Goal: Task Accomplishment & Management: Complete application form

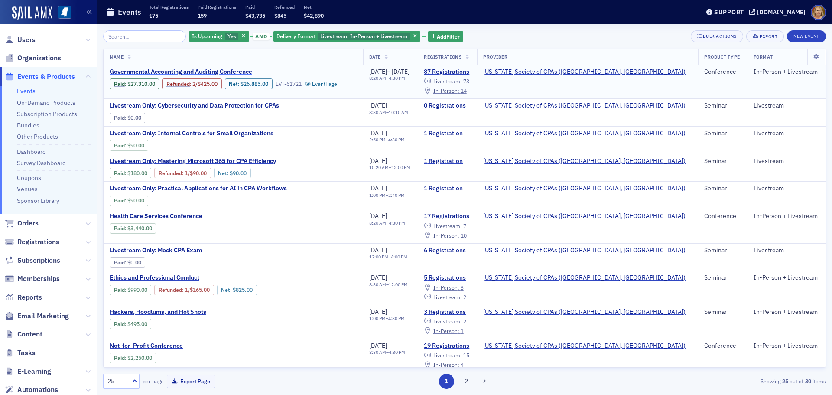
click at [158, 70] on span "Governmental Accounting and Auditing Conference" at bounding box center [183, 72] width 146 height 8
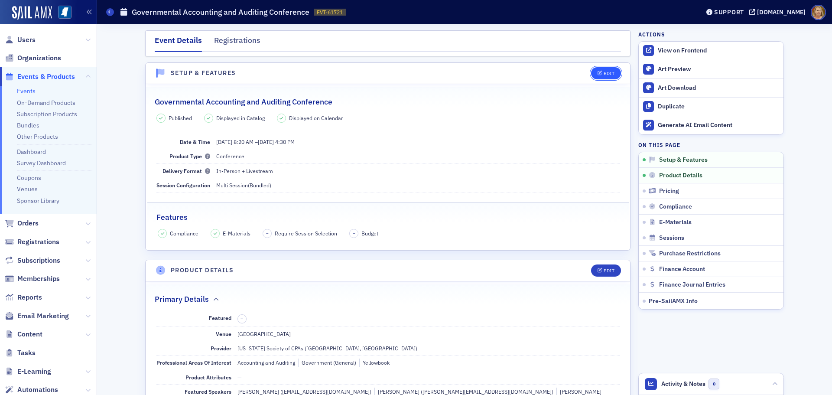
click at [603, 76] on button "Edit" at bounding box center [606, 73] width 30 height 12
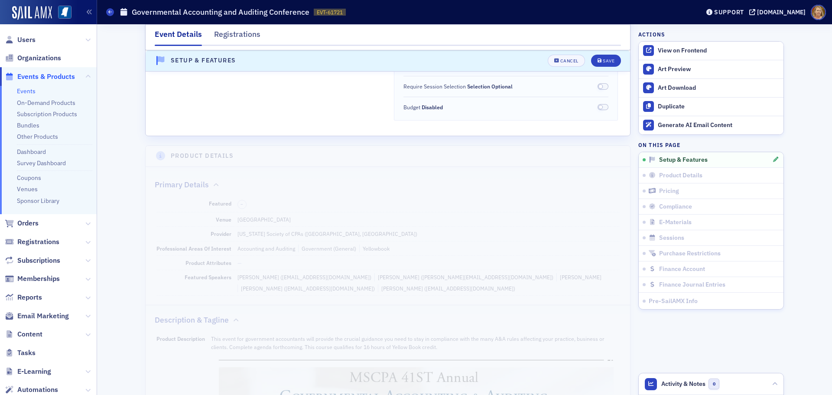
scroll to position [359, 0]
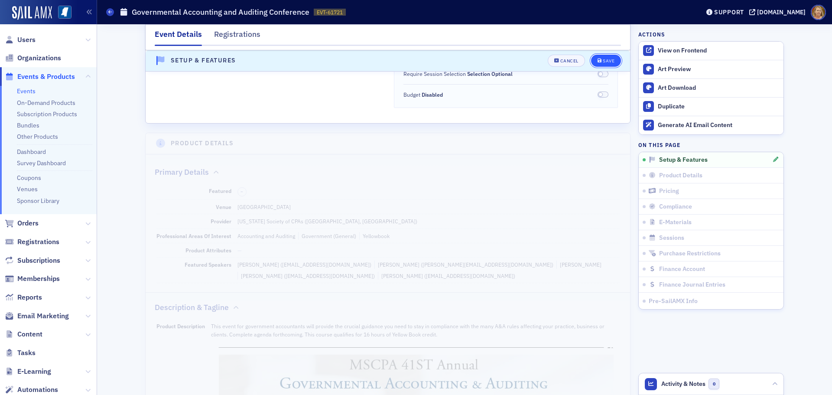
click at [604, 65] on button "Save" at bounding box center [606, 61] width 30 height 12
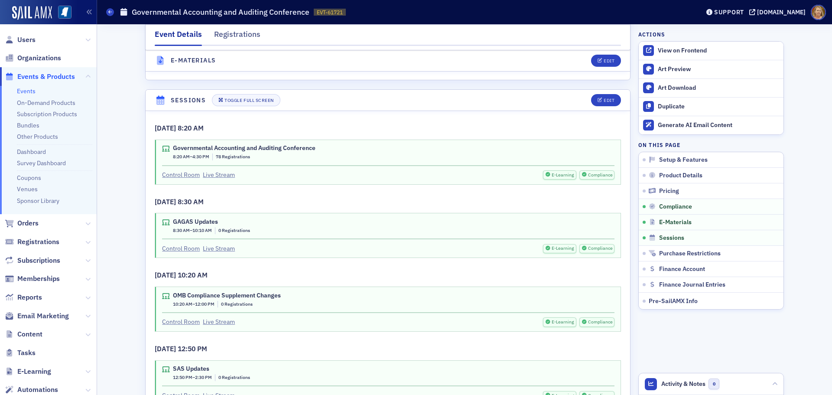
scroll to position [1694, 0]
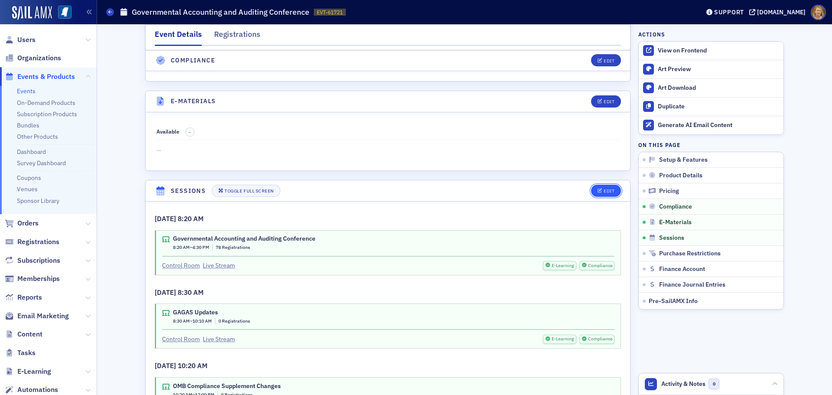
click at [598, 189] on icon "button" at bounding box center [600, 191] width 5 height 5
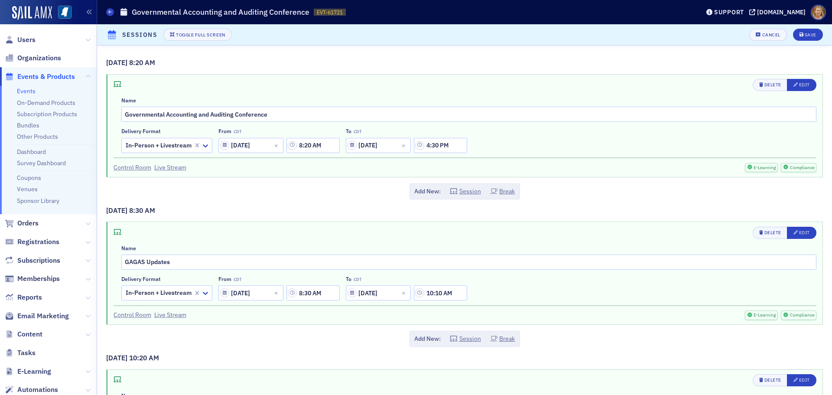
scroll to position [1823, 0]
click at [762, 88] on span "Delete" at bounding box center [771, 85] width 22 height 7
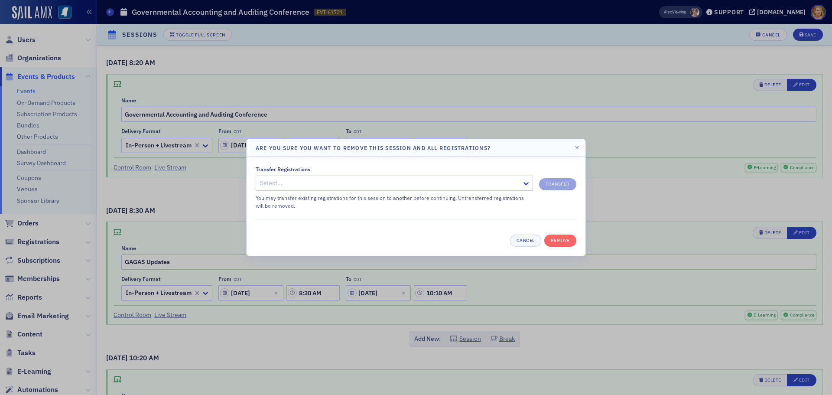
click at [612, 193] on div at bounding box center [416, 197] width 832 height 395
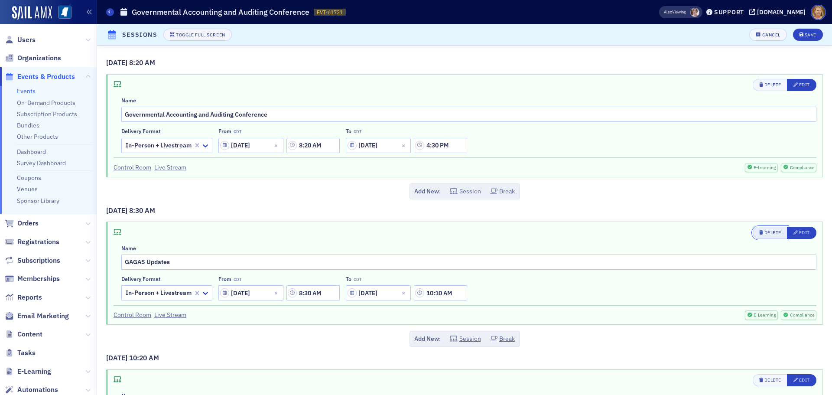
click at [765, 234] on div "Delete" at bounding box center [773, 232] width 17 height 5
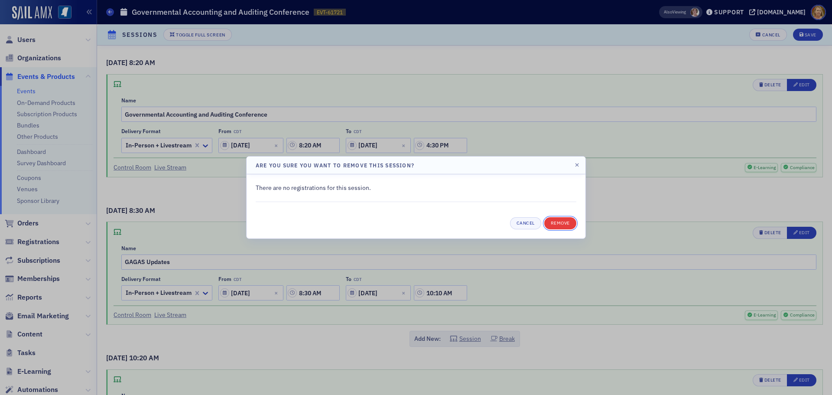
click at [563, 222] on button "Remove" at bounding box center [561, 223] width 32 height 12
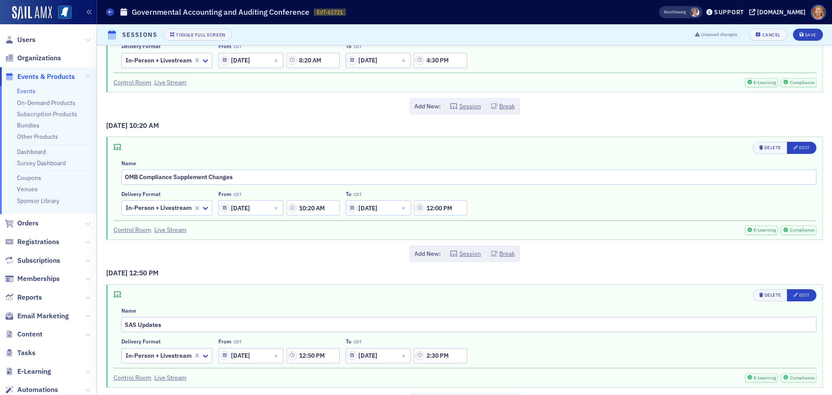
scroll to position [87, 0]
click at [765, 145] on div "Delete" at bounding box center [773, 146] width 17 height 5
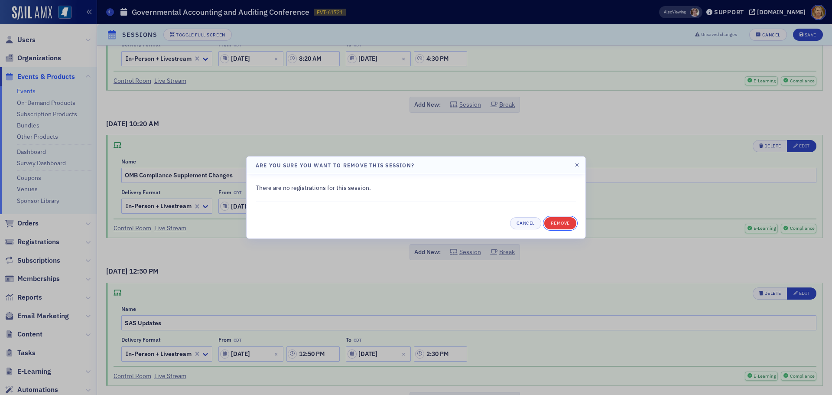
click at [563, 222] on button "Remove" at bounding box center [561, 223] width 32 height 12
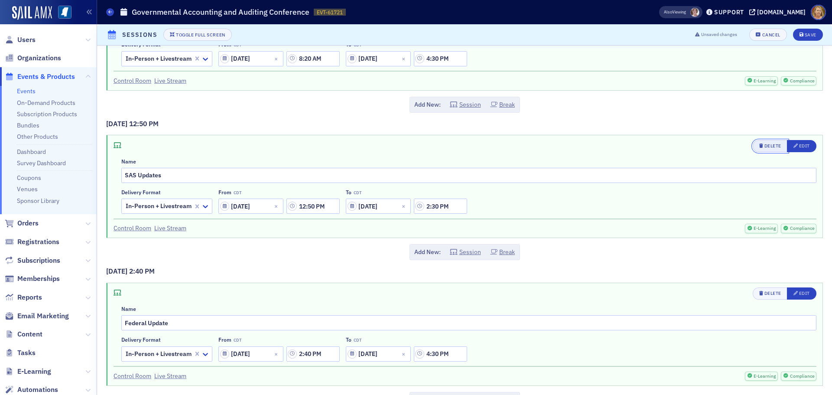
click at [767, 146] on div "Delete" at bounding box center [773, 146] width 17 height 5
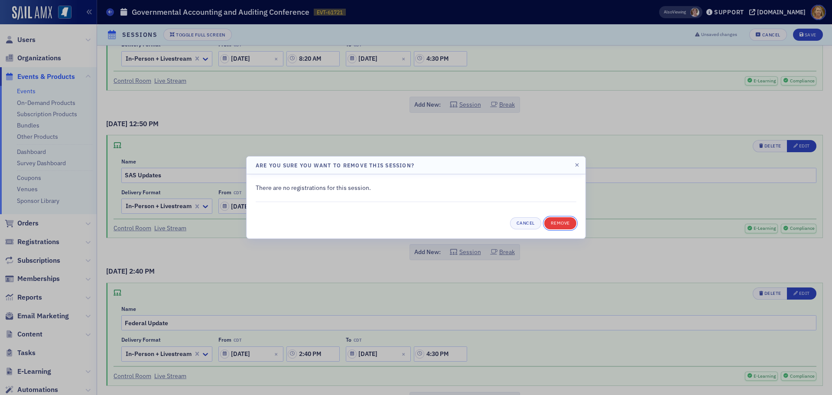
click at [568, 222] on button "Remove" at bounding box center [561, 223] width 32 height 12
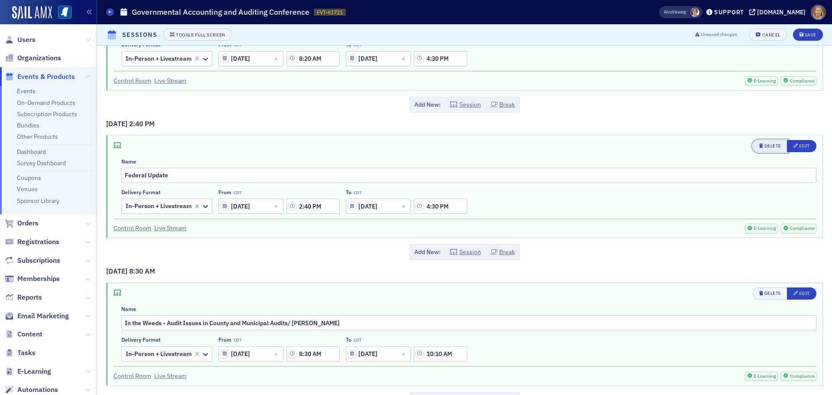
click at [765, 144] on div "Delete" at bounding box center [773, 146] width 17 height 5
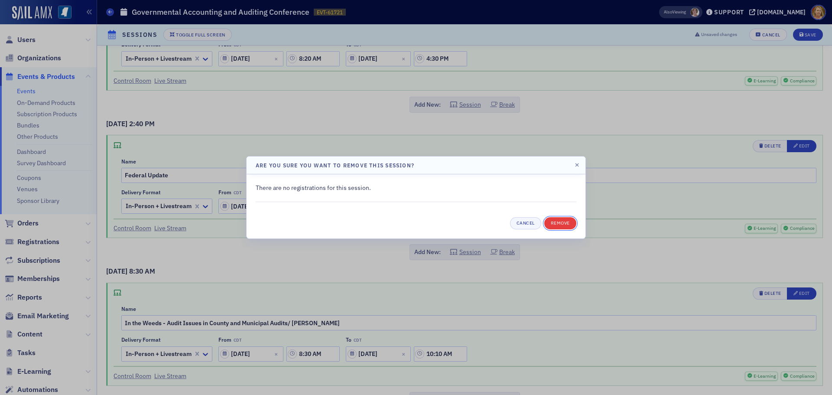
click at [564, 223] on button "Remove" at bounding box center [561, 223] width 32 height 12
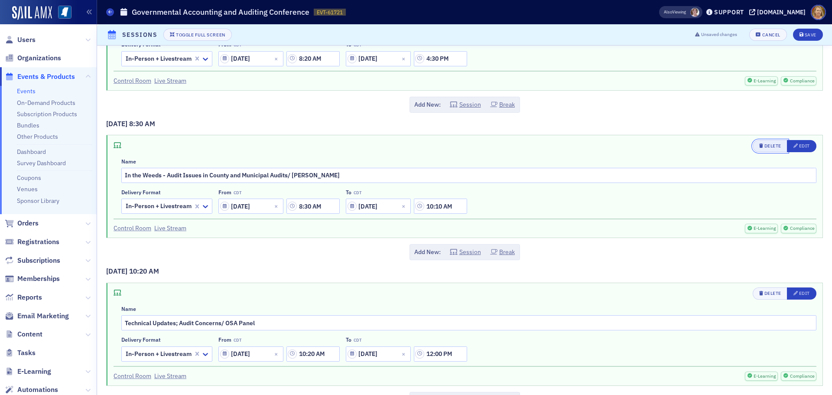
click at [765, 145] on div "Delete" at bounding box center [773, 146] width 17 height 5
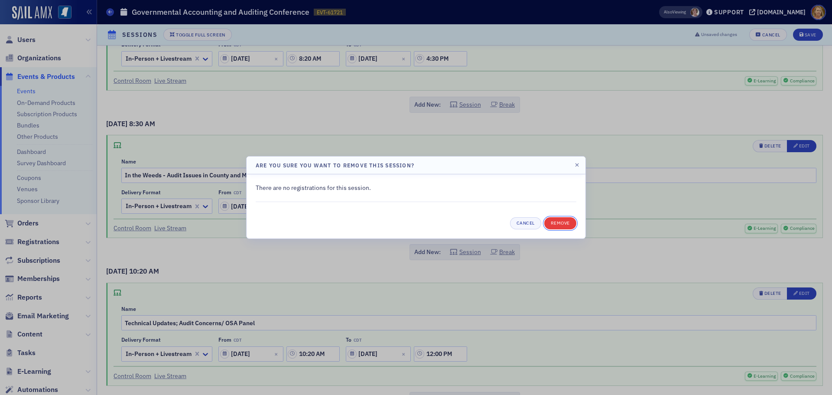
click at [566, 222] on button "Remove" at bounding box center [561, 223] width 32 height 12
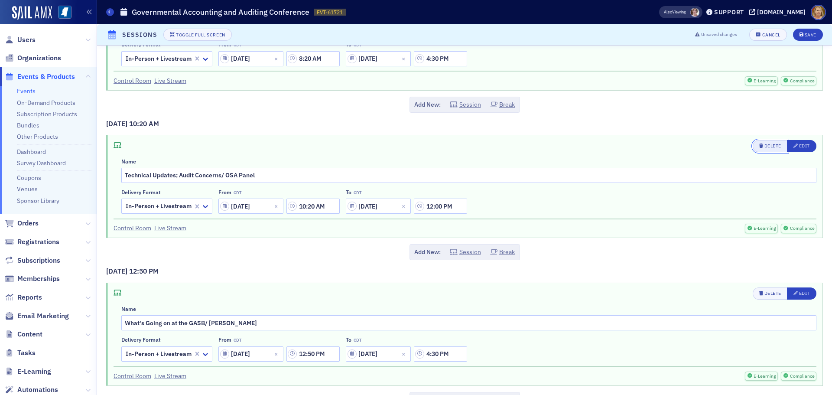
click at [765, 148] on div "Delete" at bounding box center [773, 146] width 17 height 5
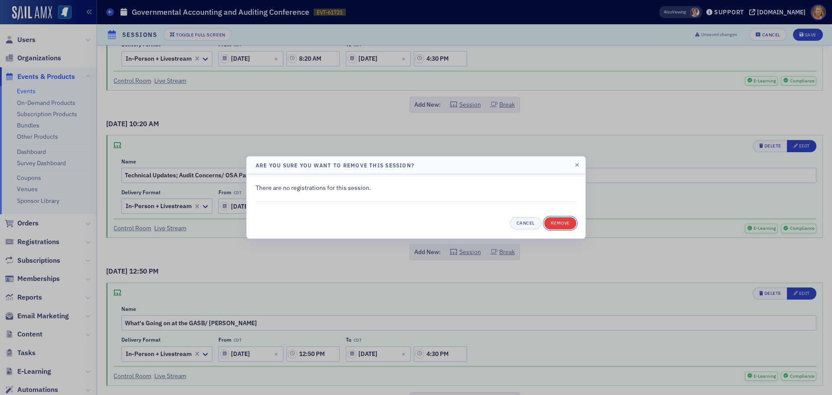
click at [560, 221] on button "Remove" at bounding box center [561, 223] width 32 height 12
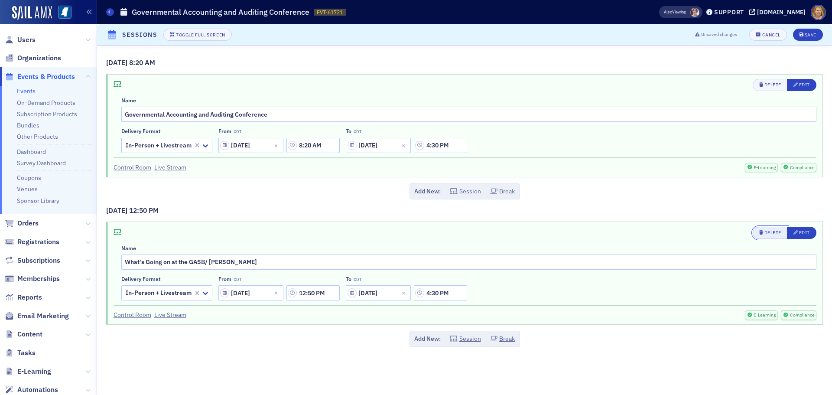
click at [767, 231] on div "Delete" at bounding box center [773, 232] width 17 height 5
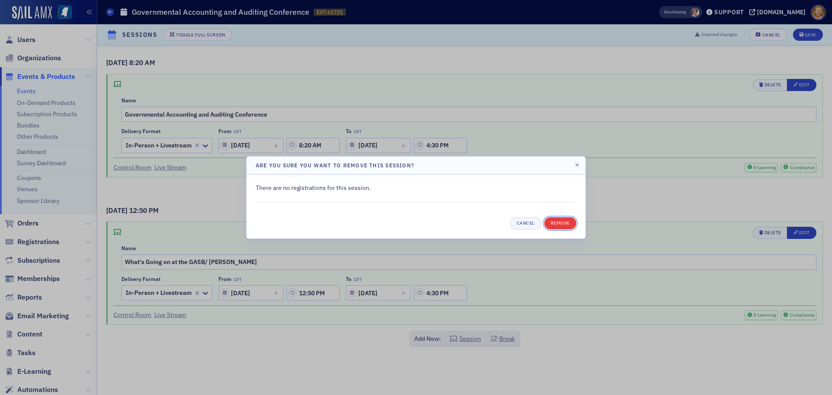
click at [558, 225] on button "Remove" at bounding box center [561, 223] width 32 height 12
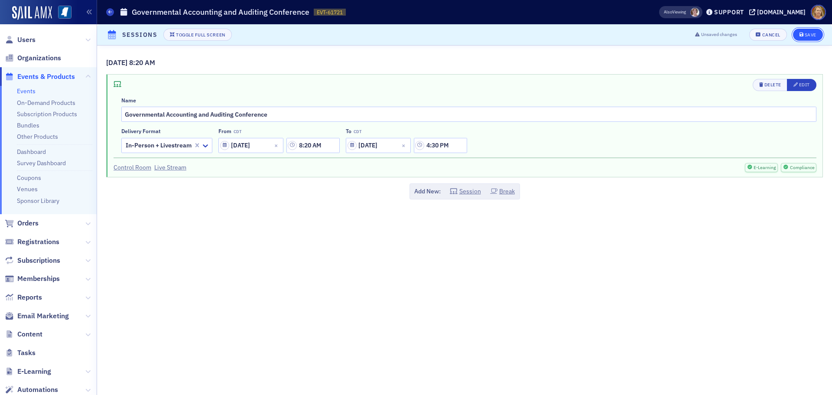
click at [804, 33] on icon "submit" at bounding box center [802, 35] width 4 height 5
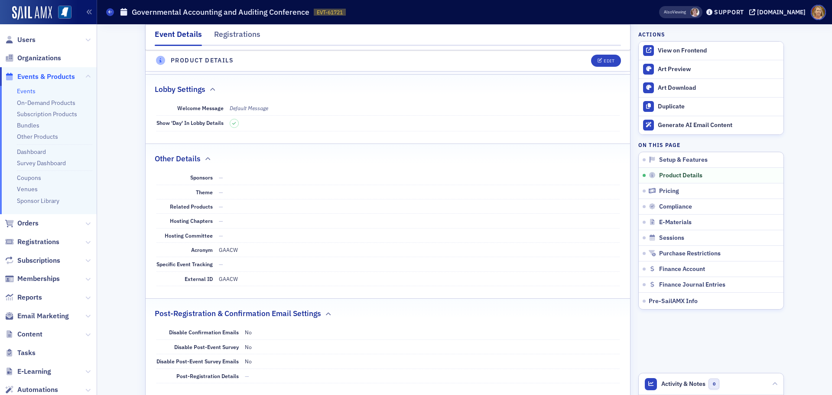
scroll to position [876, 0]
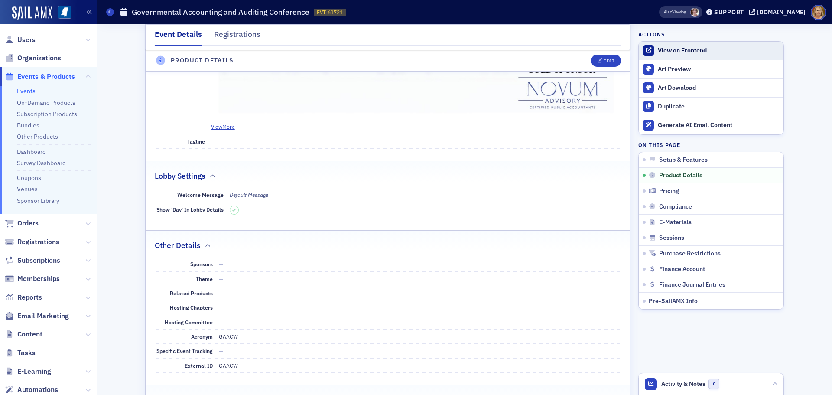
click at [663, 49] on div "View on Frontend" at bounding box center [718, 51] width 121 height 8
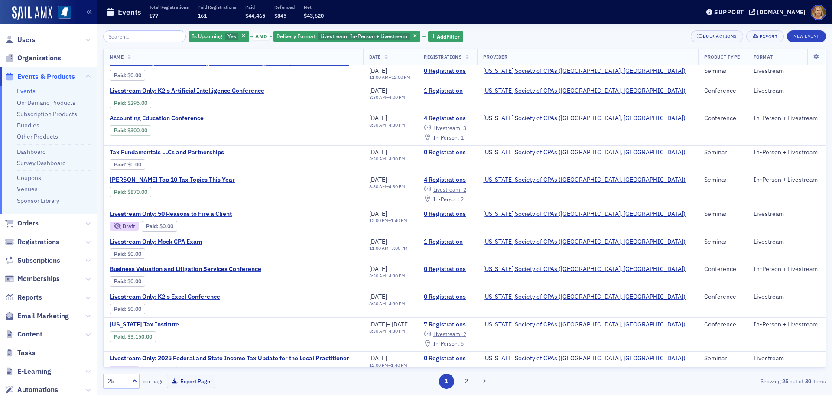
scroll to position [445, 0]
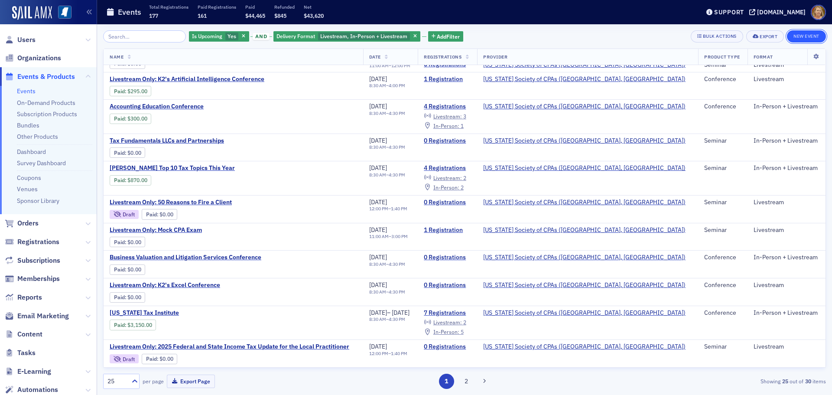
click at [788, 33] on button "New Event" at bounding box center [806, 36] width 39 height 12
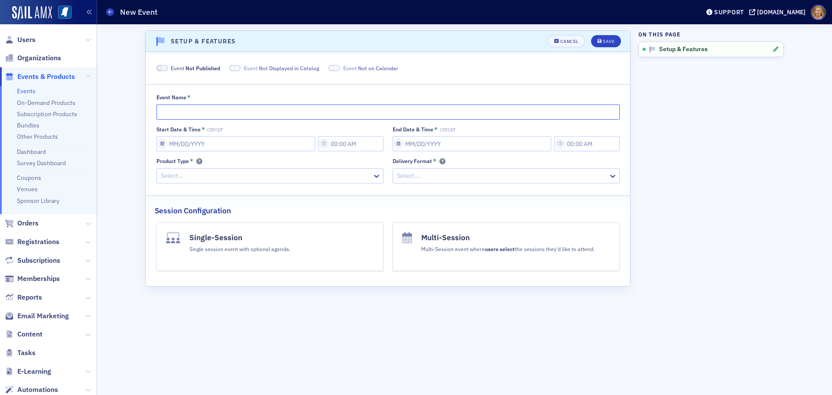
click at [174, 109] on input "Event Name *" at bounding box center [388, 111] width 463 height 15
type input "Central Chapter Luncheon"
click at [250, 150] on input "Start Date & Time * CST/CDT" at bounding box center [236, 143] width 159 height 15
select select "8"
select select "2025"
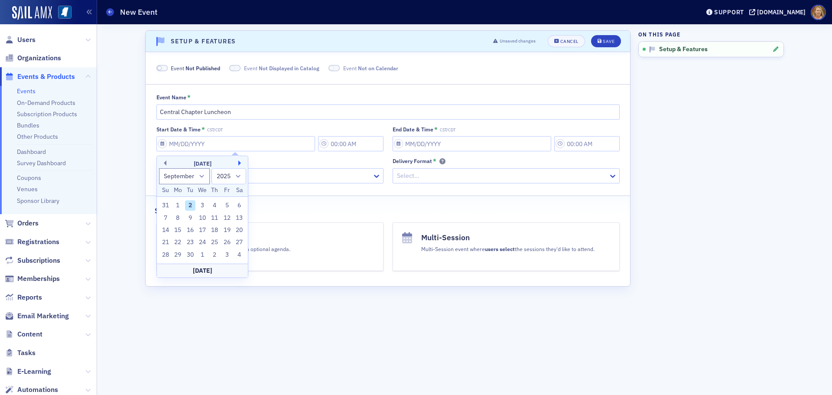
click at [239, 164] on button "Next Month" at bounding box center [240, 162] width 5 height 5
select select "10"
click at [200, 241] on div "19" at bounding box center [202, 242] width 10 height 10
type input "[DATE]"
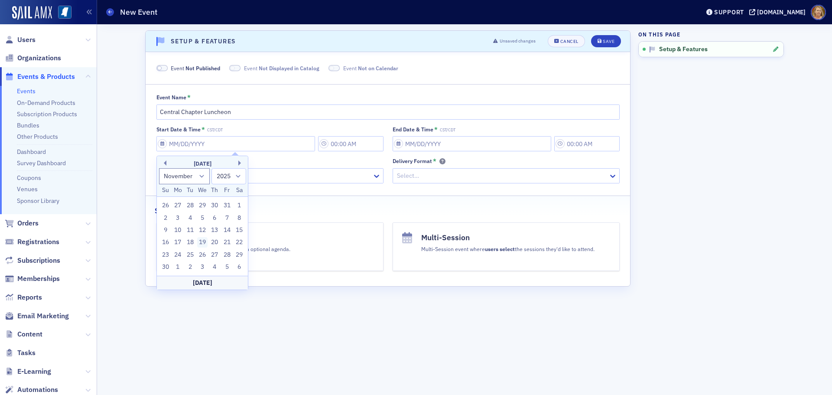
type input "9:00 AM"
type input "[DATE]"
type input "10:00 AM"
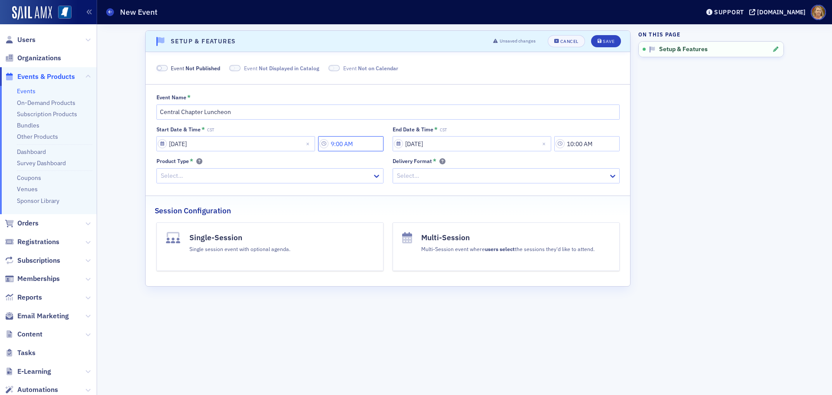
click at [359, 150] on input "9:00 AM" at bounding box center [350, 143] width 65 height 15
click at [393, 146] on div at bounding box center [399, 143] width 16 height 11
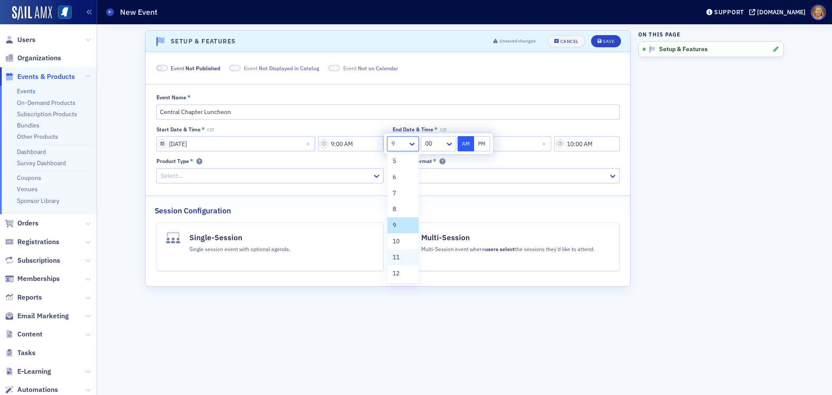
click at [401, 255] on div "11" at bounding box center [403, 257] width 21 height 9
click at [435, 149] on div at bounding box center [435, 143] width 18 height 11
click at [437, 206] on div "30" at bounding box center [439, 210] width 23 height 9
type input "11:30 AM"
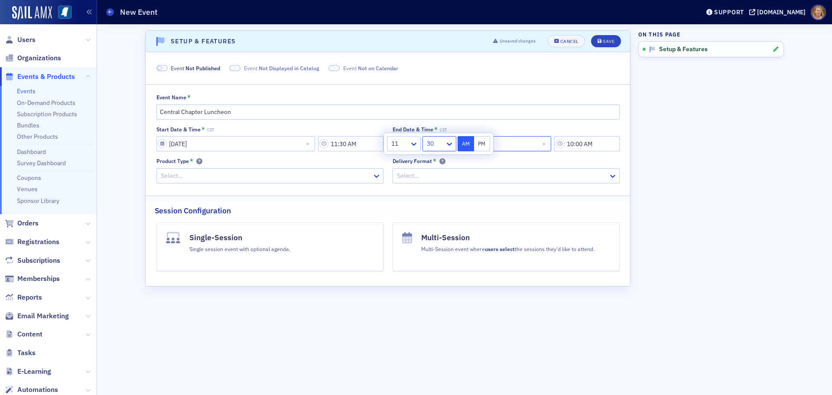
select select "10"
select select "2025"
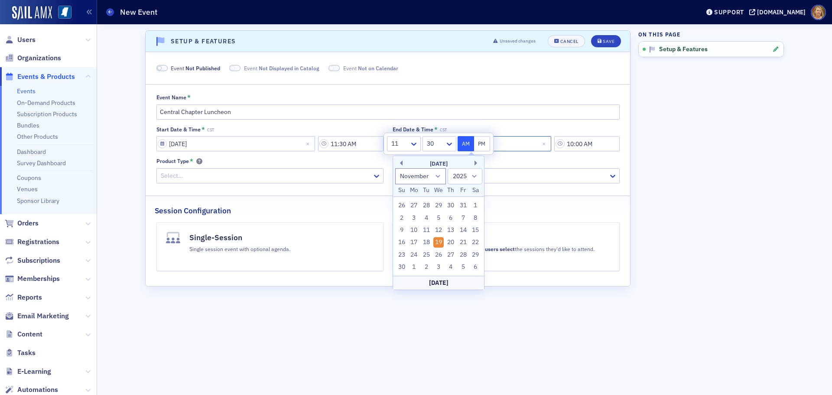
click at [510, 150] on input "[DATE]" at bounding box center [472, 143] width 159 height 15
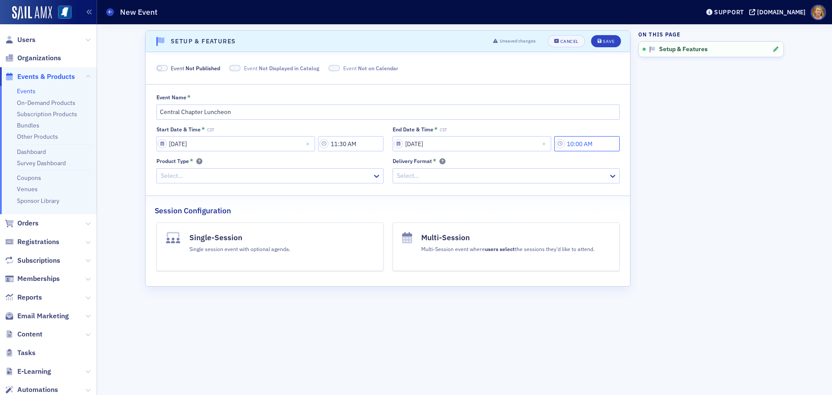
click at [581, 144] on input "10:00 AM" at bounding box center [587, 143] width 65 height 15
click at [481, 146] on icon at bounding box center [480, 144] width 9 height 9
click at [472, 176] on div "2" at bounding box center [471, 178] width 23 height 9
click at [467, 181] on div at bounding box center [502, 175] width 212 height 11
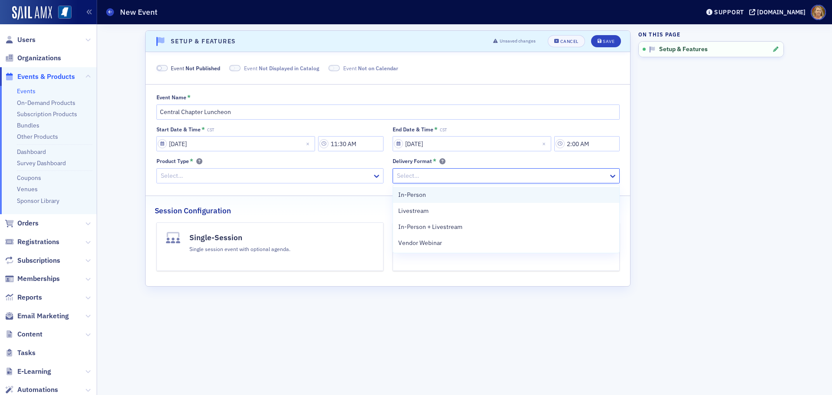
click at [457, 196] on div "In-Person" at bounding box center [506, 194] width 216 height 9
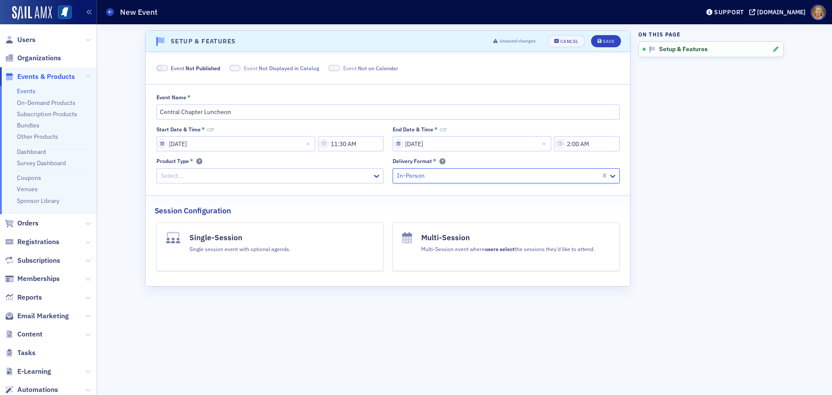
click at [311, 180] on div at bounding box center [266, 175] width 212 height 11
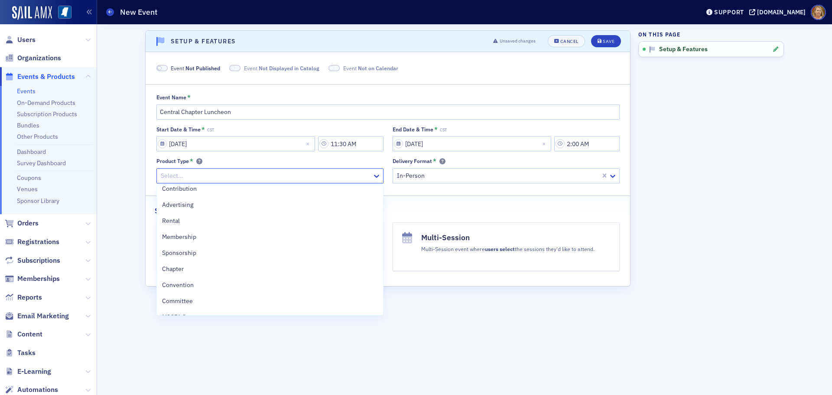
scroll to position [87, 0]
click at [187, 268] on div "Chapter" at bounding box center [270, 268] width 216 height 9
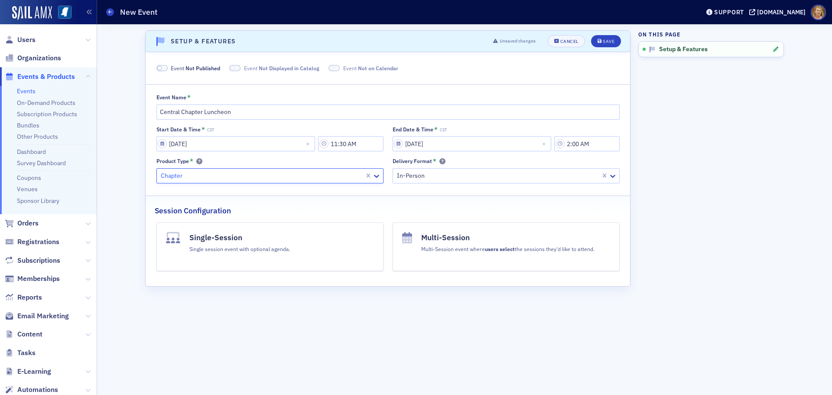
click at [255, 253] on div "Single session event with optional agenda." at bounding box center [239, 248] width 101 height 10
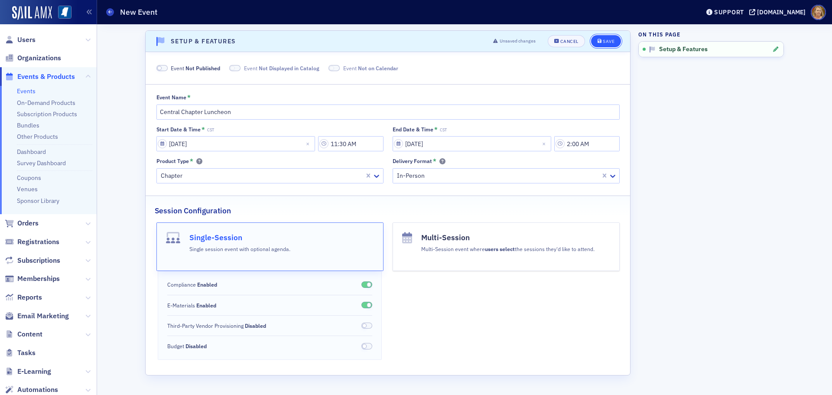
click at [614, 42] on div "Save" at bounding box center [609, 41] width 12 height 5
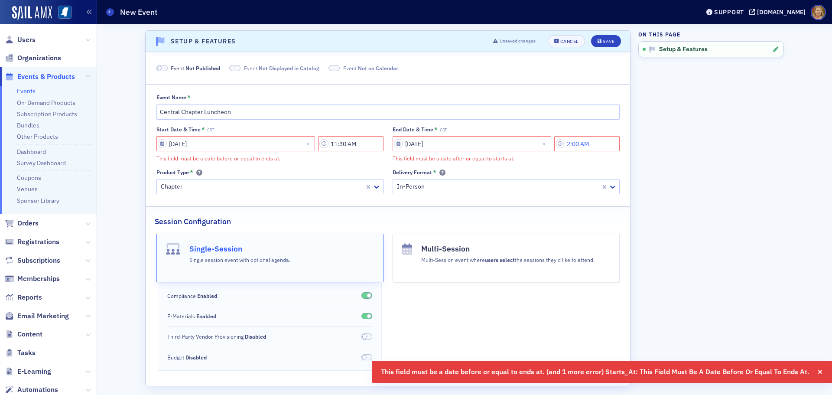
click at [576, 145] on input "2:00 AM" at bounding box center [587, 143] width 65 height 15
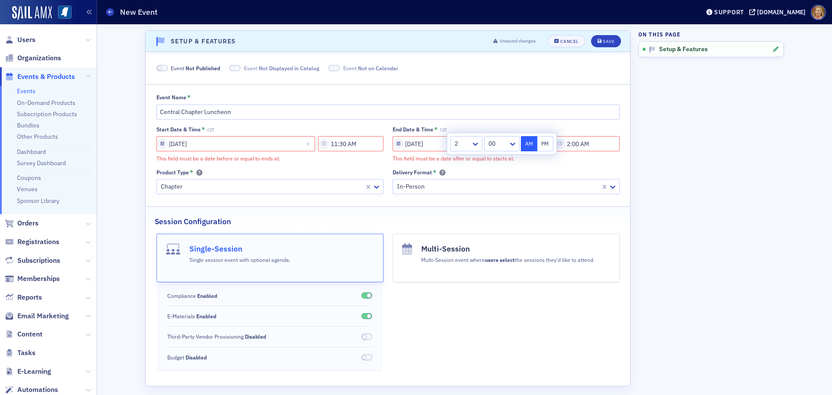
click at [545, 145] on button "PM" at bounding box center [546, 143] width 16 height 15
type input "2:00 PM"
click at [542, 161] on div "This field must be a date after or equal to starts at." at bounding box center [506, 158] width 227 height 8
click at [603, 45] on button "Save" at bounding box center [606, 41] width 30 height 12
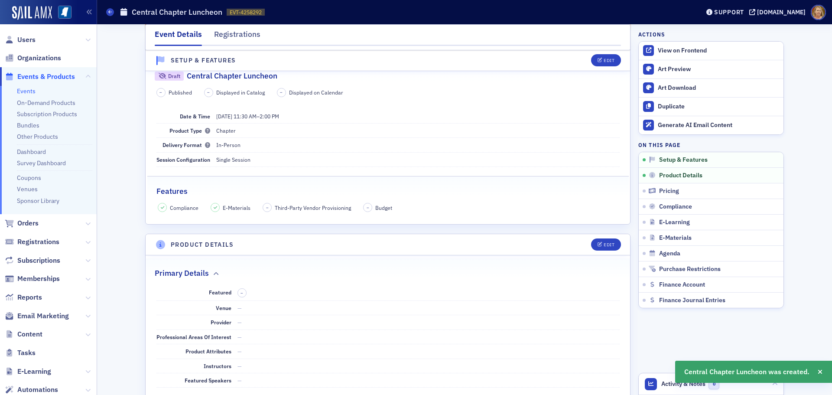
scroll to position [141, 0]
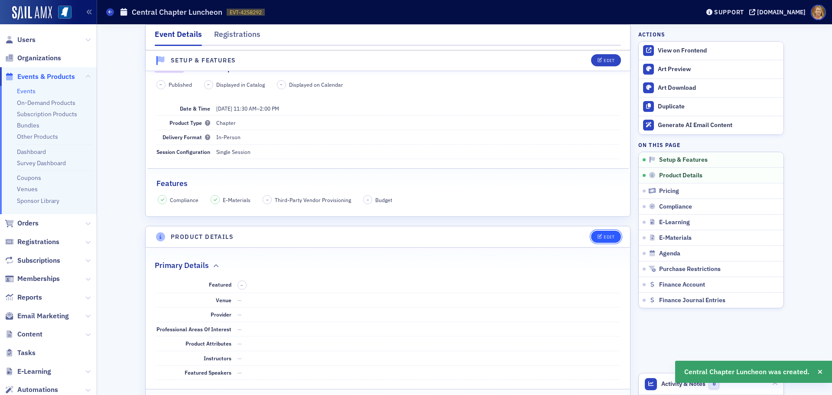
click at [598, 238] on icon "button" at bounding box center [600, 237] width 5 height 5
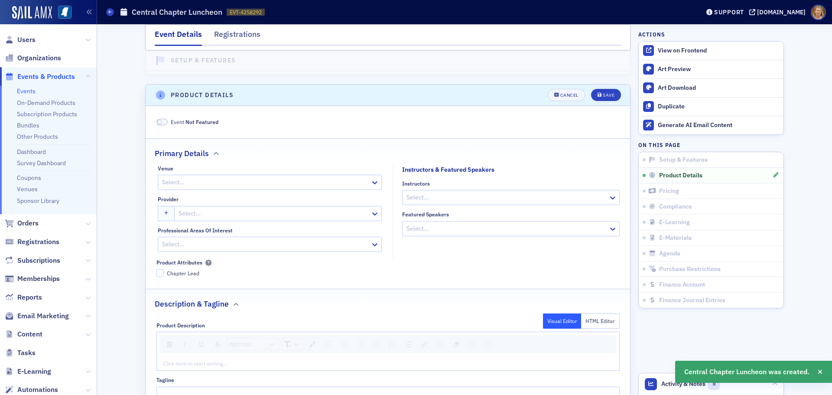
scroll to position [316, 0]
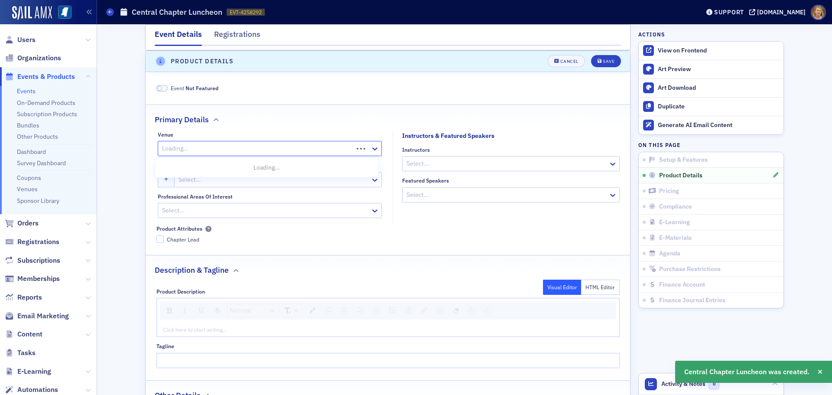
click at [333, 151] on div at bounding box center [256, 148] width 191 height 11
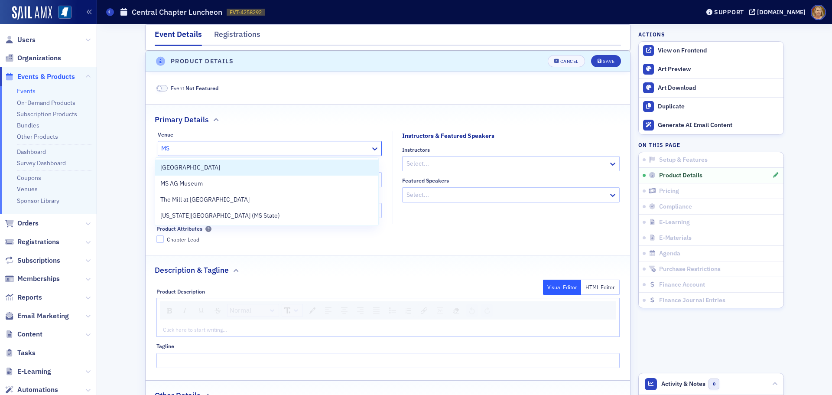
type input "MSC"
click at [327, 163] on div "[GEOGRAPHIC_DATA]" at bounding box center [266, 167] width 213 height 9
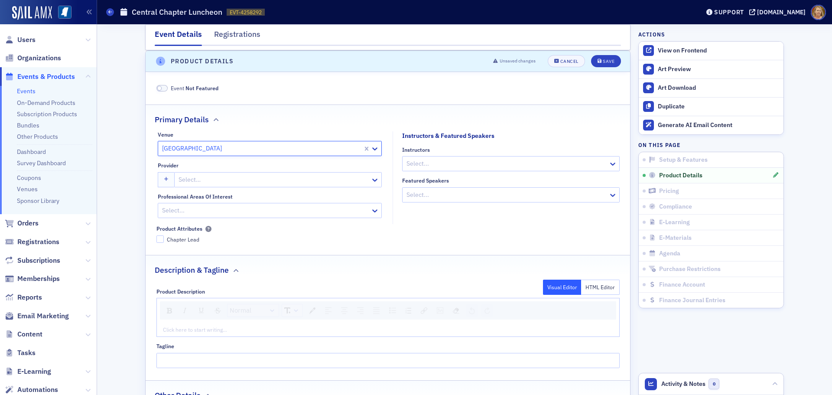
click at [233, 181] on div at bounding box center [274, 179] width 192 height 11
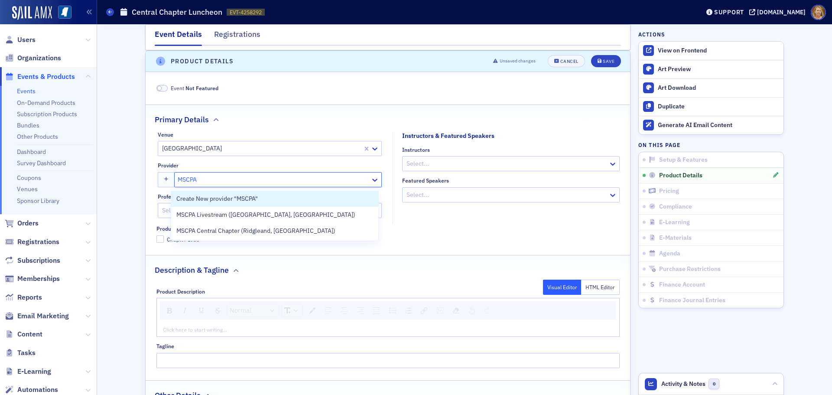
type input "MSCPA"
click at [402, 210] on fieldset "Instructors & Featured Speakers Instructors Select... Featured Speakers Select.…" at bounding box center [509, 177] width 232 height 93
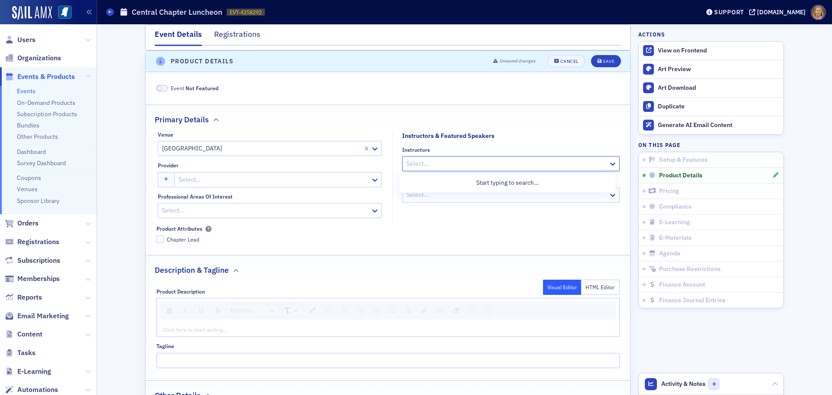
click at [415, 168] on div at bounding box center [507, 163] width 202 height 11
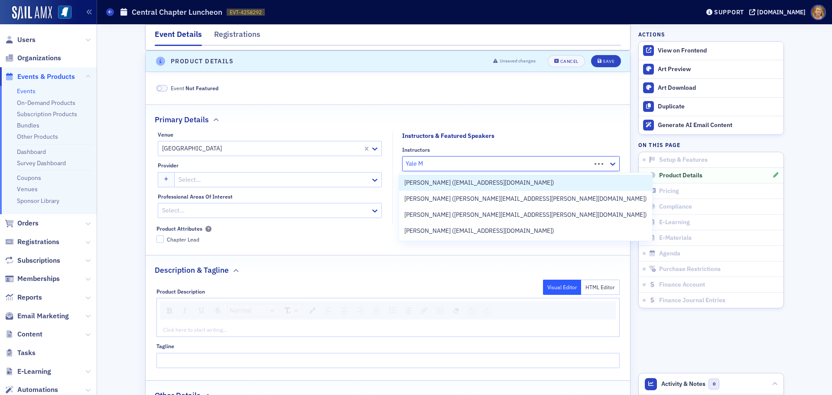
type input "Yale Mu"
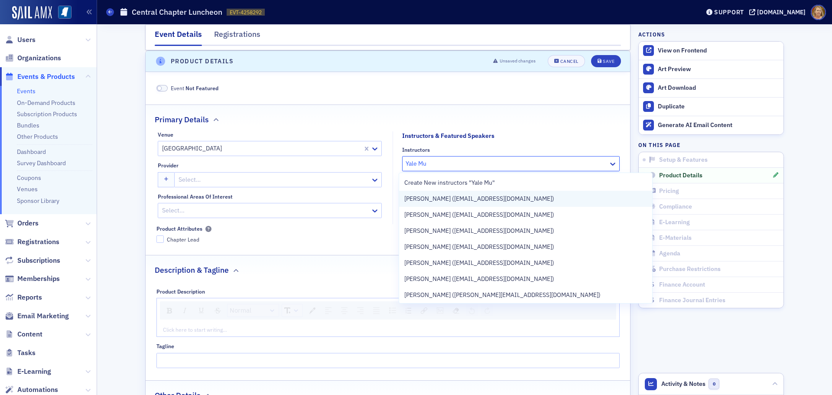
click at [435, 197] on span "[PERSON_NAME] ([EMAIL_ADDRESS][DOMAIN_NAME])" at bounding box center [480, 198] width 150 height 9
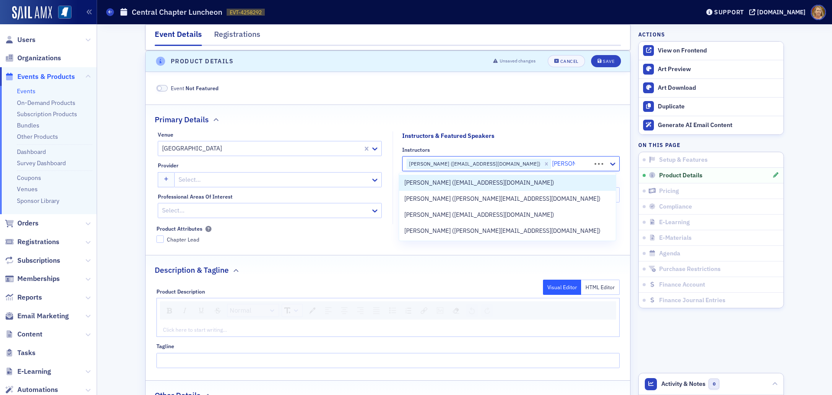
type input "[PERSON_NAME] ru"
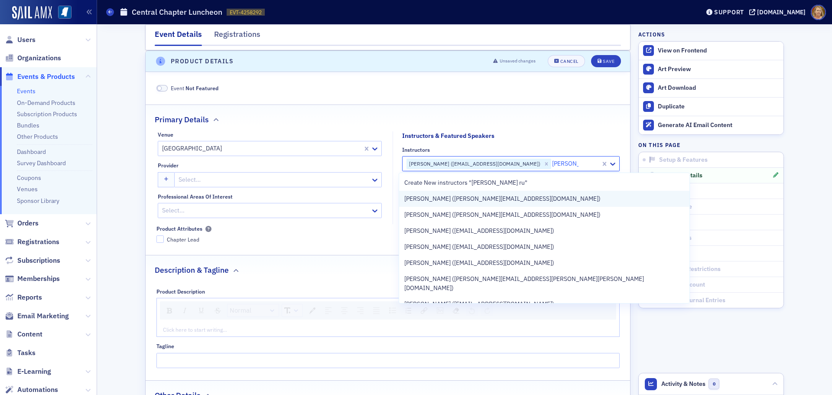
click at [437, 199] on span "[PERSON_NAME] ([PERSON_NAME][EMAIL_ADDRESS][DOMAIN_NAME])" at bounding box center [503, 198] width 196 height 9
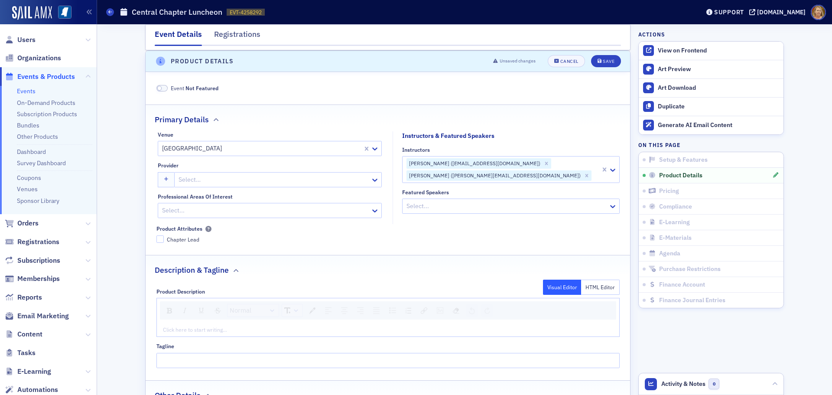
click at [428, 220] on fieldset "Instructors & Featured Speakers Instructors [PERSON_NAME] ([EMAIL_ADDRESS][DOMA…" at bounding box center [509, 177] width 232 height 93
click at [349, 208] on div at bounding box center [265, 210] width 209 height 11
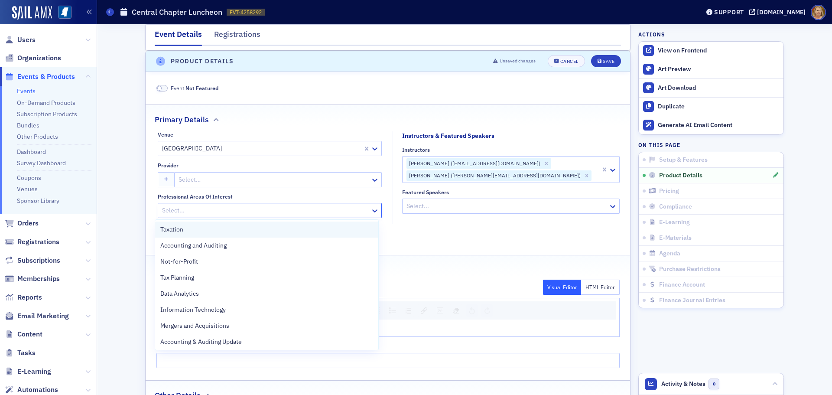
click at [186, 228] on div "Taxation" at bounding box center [266, 229] width 213 height 9
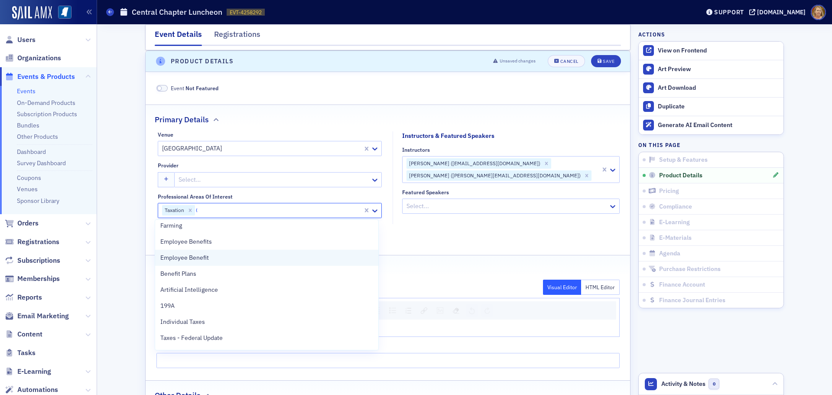
scroll to position [0, 0]
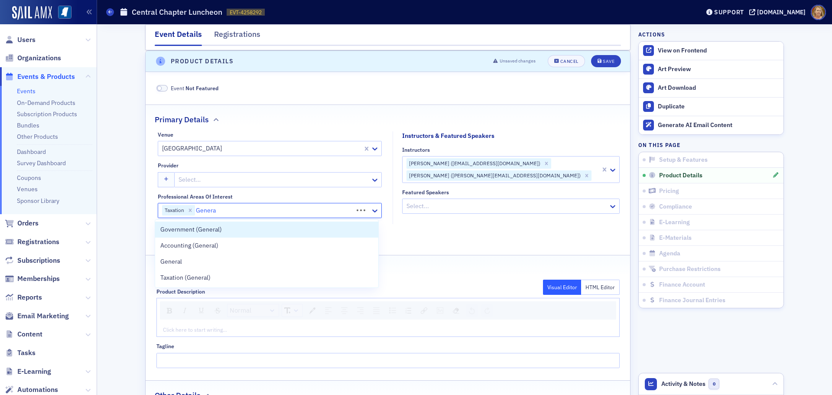
type input "General"
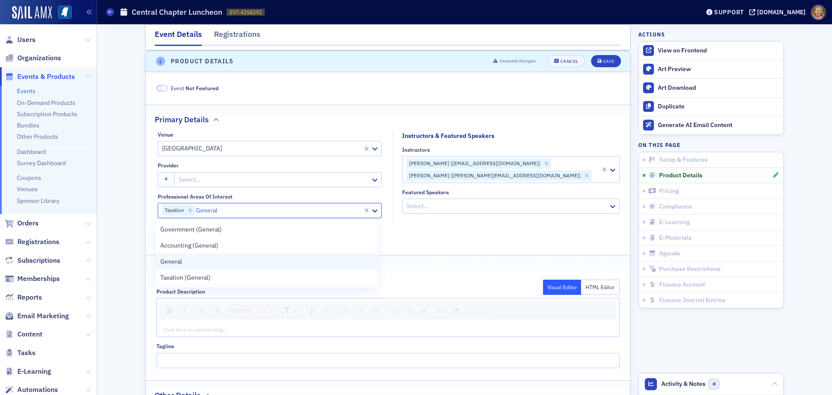
click at [199, 264] on div "General" at bounding box center [266, 261] width 213 height 9
click at [397, 217] on fieldset "Instructors & Featured Speakers Instructors [PERSON_NAME] ([EMAIL_ADDRESS][DOMA…" at bounding box center [509, 177] width 232 height 93
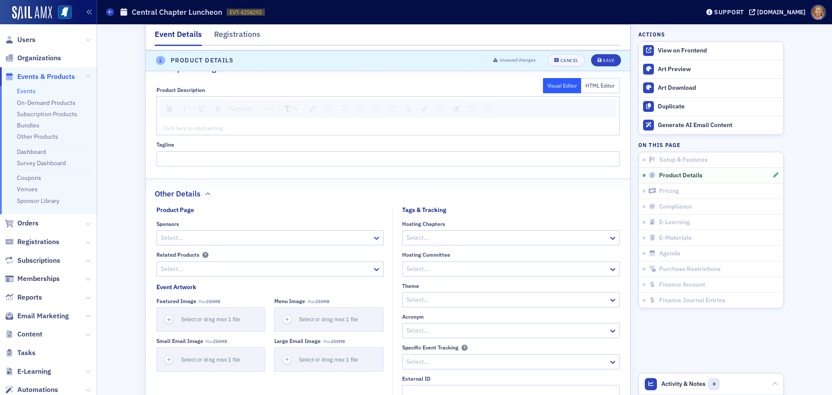
scroll to position [533, 0]
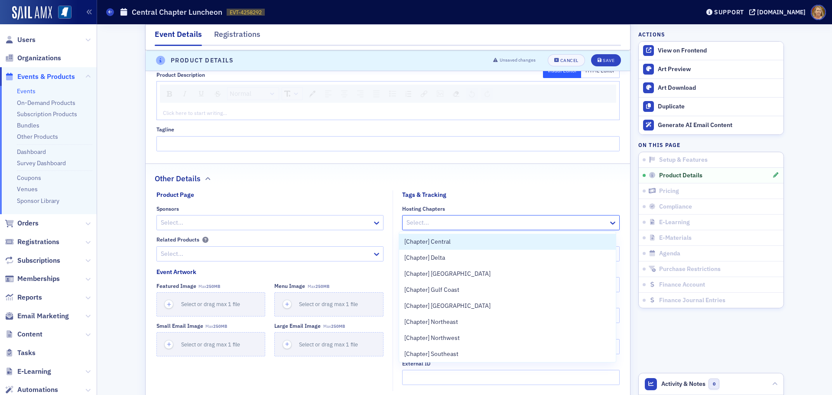
click at [407, 225] on div at bounding box center [507, 222] width 202 height 11
click at [434, 241] on span "[Chapter] Central" at bounding box center [428, 241] width 46 height 9
click at [395, 247] on div "Hosting Chapters option [Chapter] Central, selected. 8 results available. Use U…" at bounding box center [509, 295] width 232 height 179
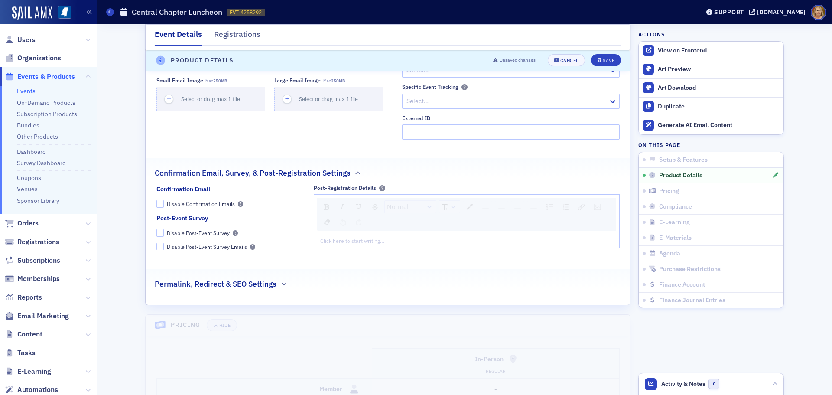
scroll to position [793, 0]
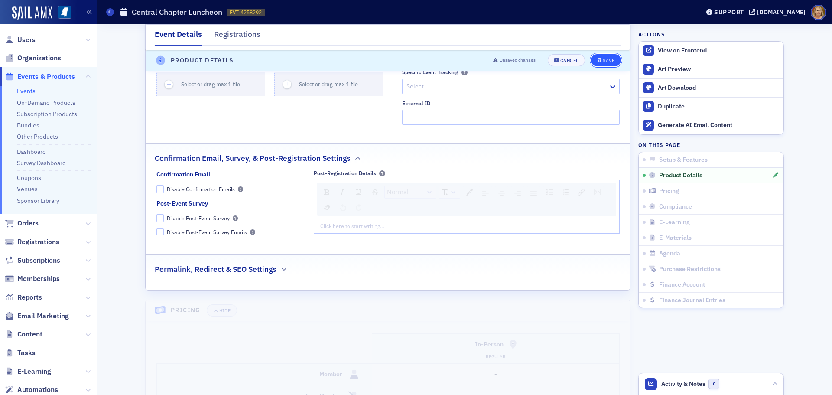
click at [603, 62] on div "Save" at bounding box center [609, 61] width 12 height 5
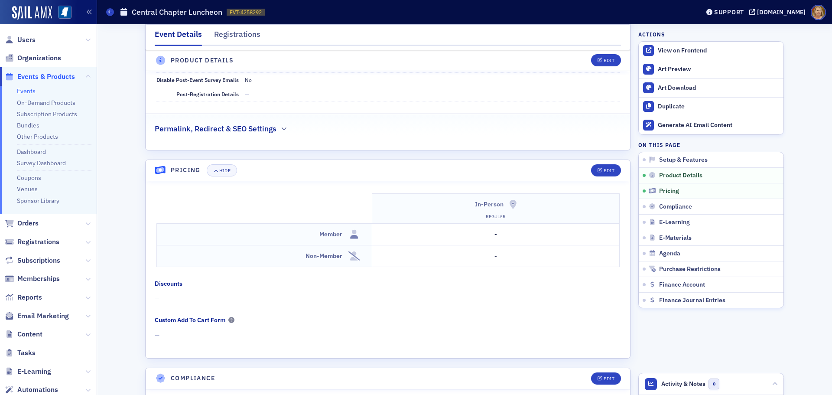
scroll to position [750, 0]
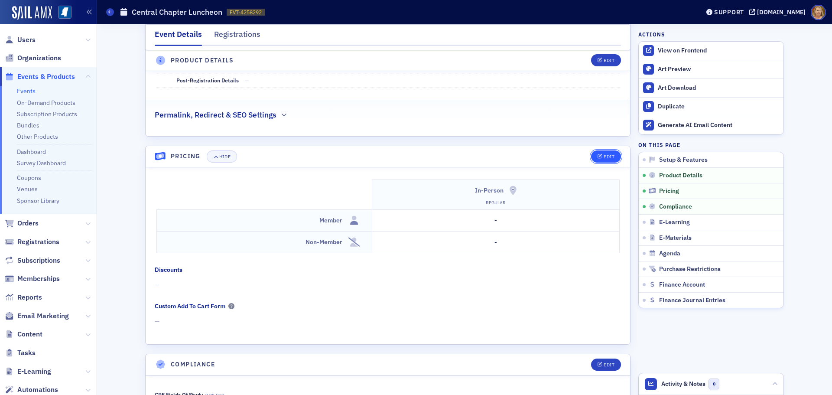
click at [604, 154] on div "Edit" at bounding box center [609, 156] width 11 height 5
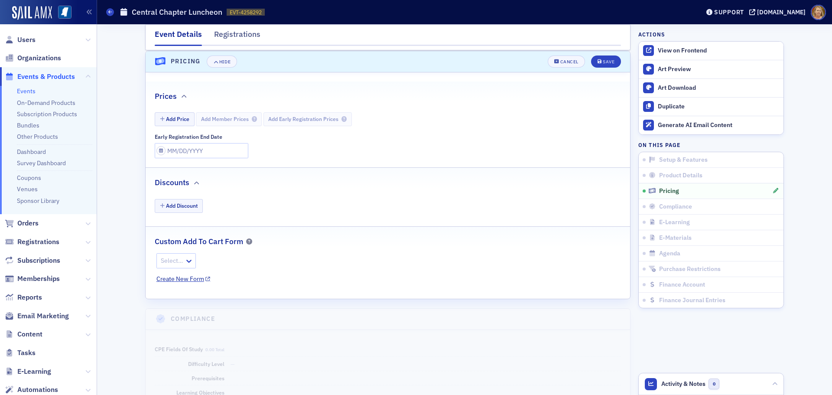
scroll to position [845, 0]
click at [183, 119] on button "Add Price" at bounding box center [175, 118] width 40 height 13
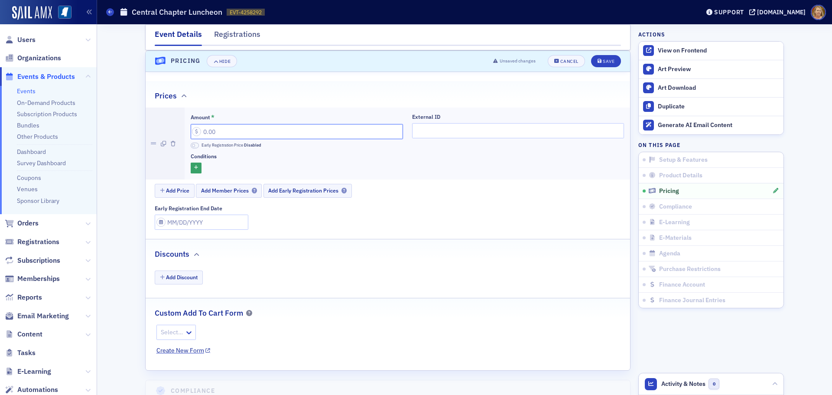
click at [199, 128] on input "Amount *" at bounding box center [297, 131] width 212 height 15
type input "35.00"
click at [229, 192] on span "Add Member Prices" at bounding box center [229, 190] width 56 height 7
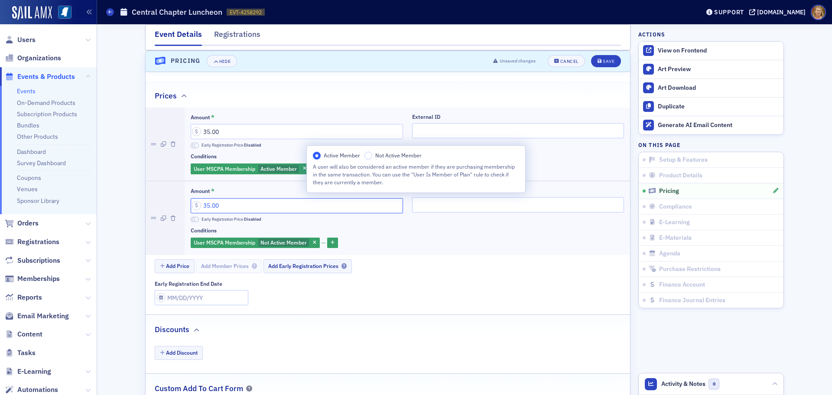
click at [238, 202] on input "35.00" at bounding box center [297, 205] width 212 height 15
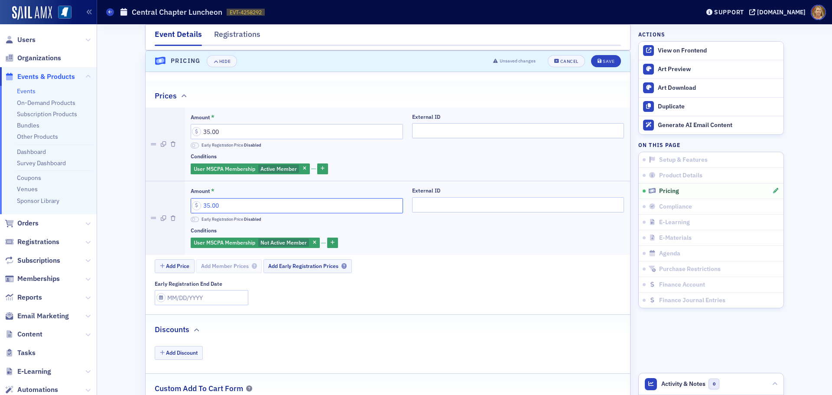
click at [244, 206] on input "35.00" at bounding box center [297, 205] width 212 height 15
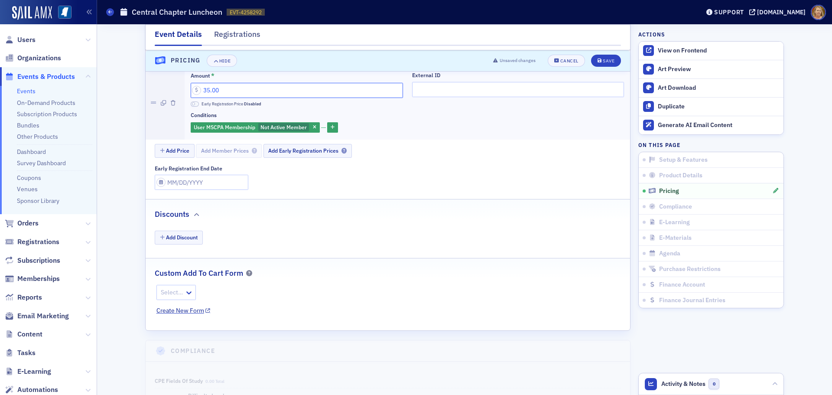
scroll to position [975, 0]
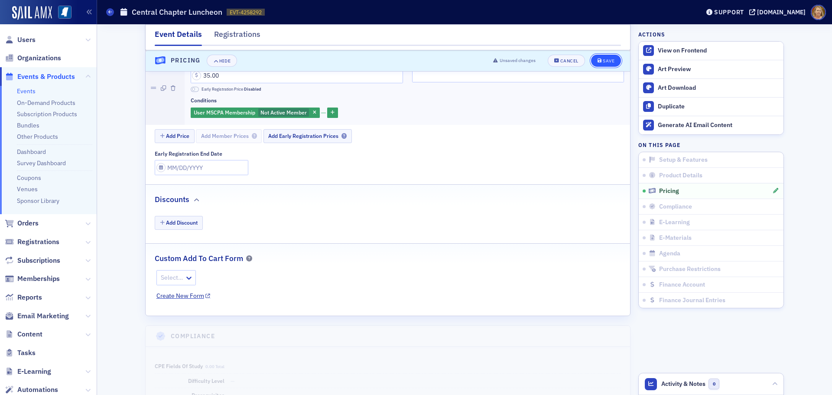
click at [606, 63] on div "Save" at bounding box center [609, 61] width 12 height 5
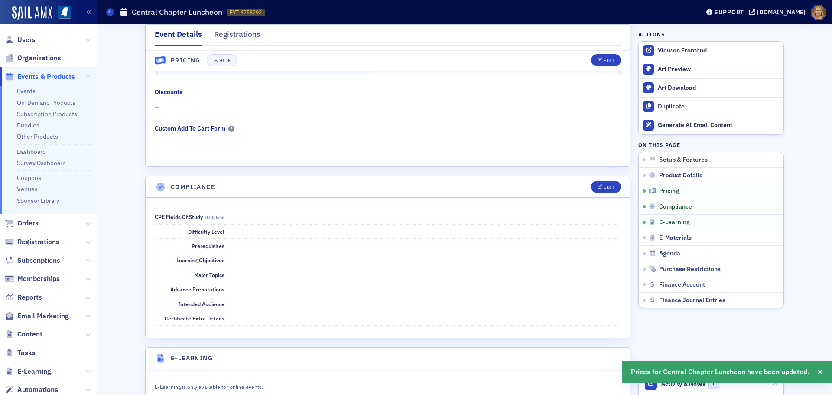
scroll to position [899, 0]
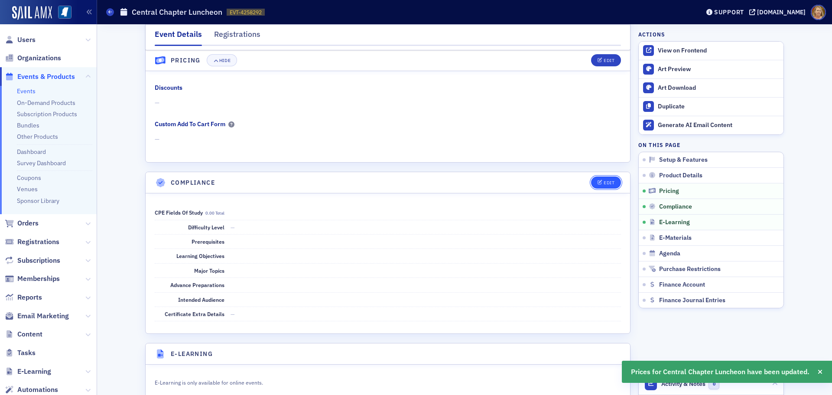
click at [604, 182] on div "Edit" at bounding box center [609, 182] width 11 height 5
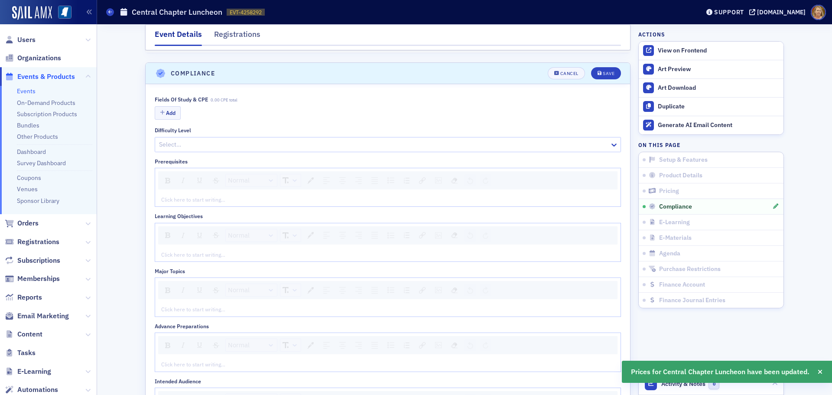
scroll to position [1021, 0]
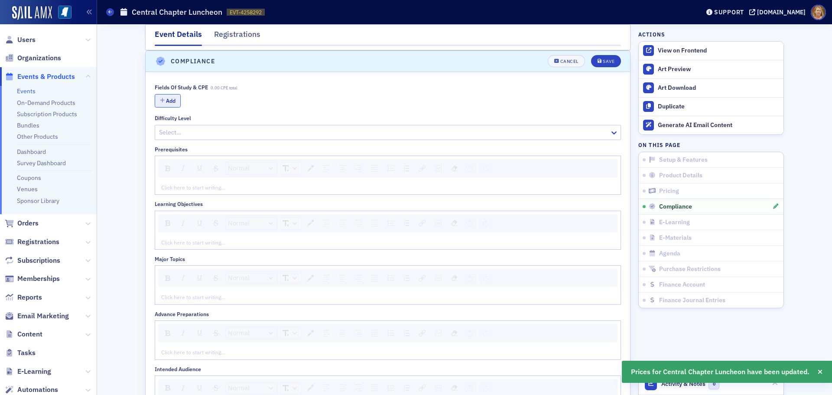
click at [173, 102] on button "Add" at bounding box center [168, 100] width 26 height 13
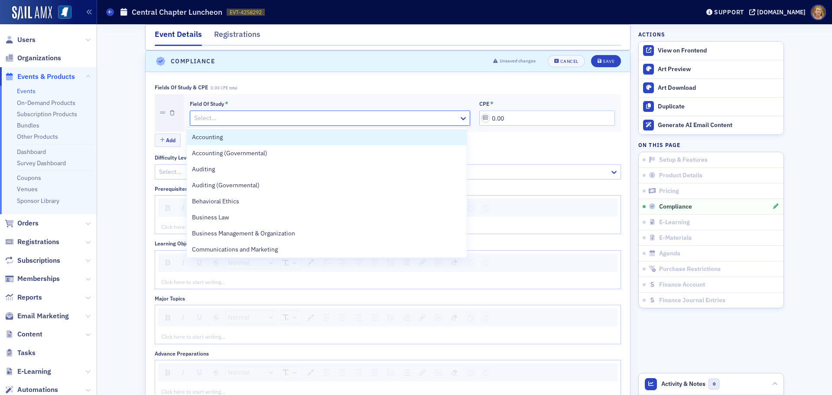
click at [197, 117] on div at bounding box center [325, 118] width 265 height 11
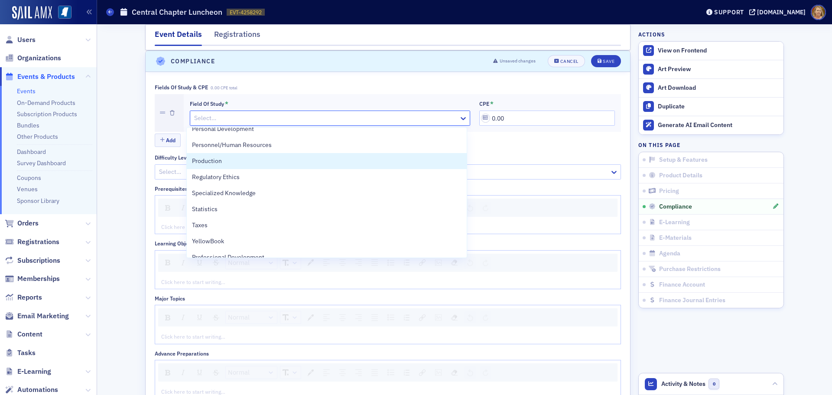
scroll to position [260, 0]
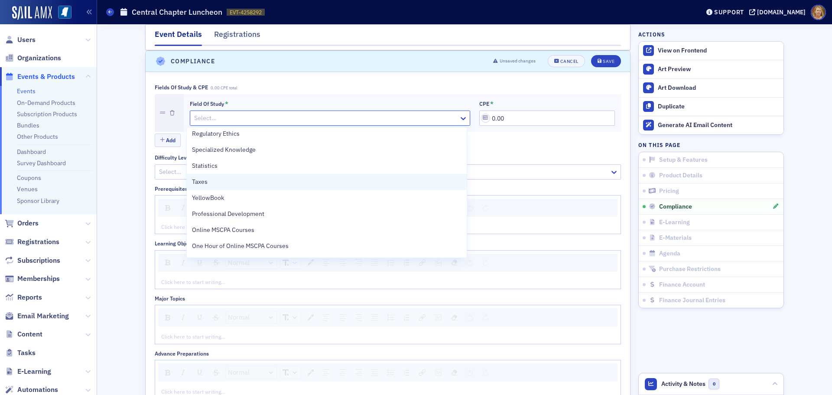
click at [218, 181] on div "Taxes" at bounding box center [326, 181] width 269 height 9
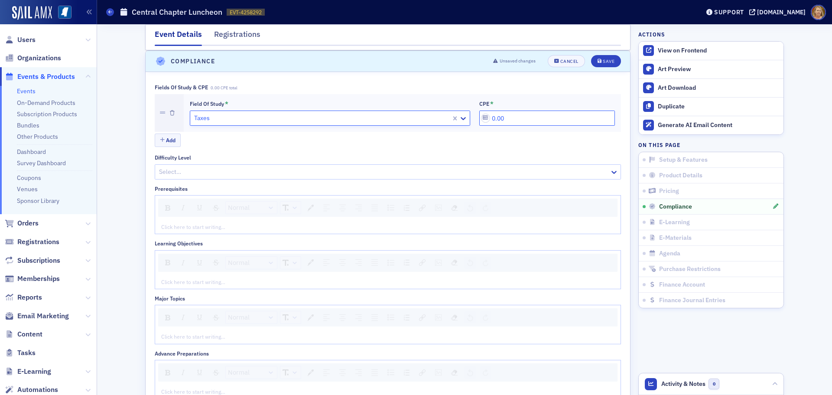
click at [492, 120] on input "0.00" at bounding box center [548, 118] width 136 height 15
drag, startPoint x: 503, startPoint y: 116, endPoint x: 489, endPoint y: 117, distance: 13.5
click at [489, 117] on input "0.00" at bounding box center [548, 118] width 136 height 15
type input "1.00"
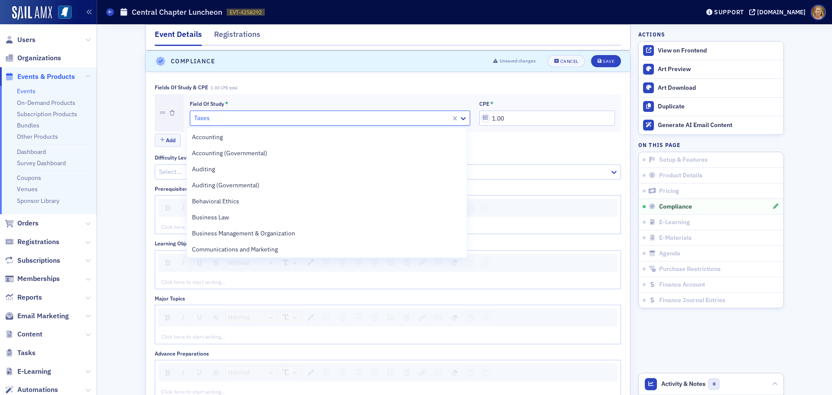
click at [424, 121] on div at bounding box center [321, 118] width 257 height 11
click at [492, 117] on input "1.00" at bounding box center [548, 118] width 136 height 15
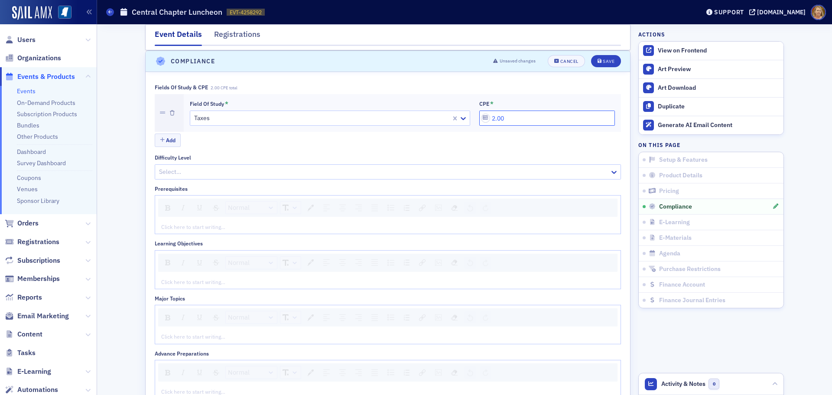
type input "2.00"
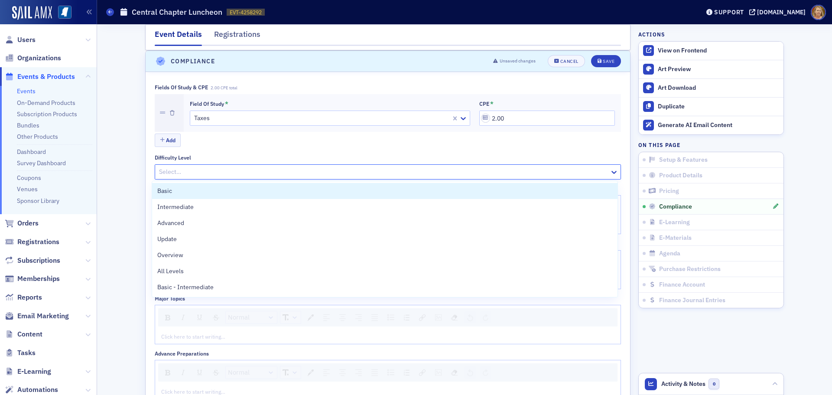
click at [194, 176] on div at bounding box center [383, 171] width 451 height 11
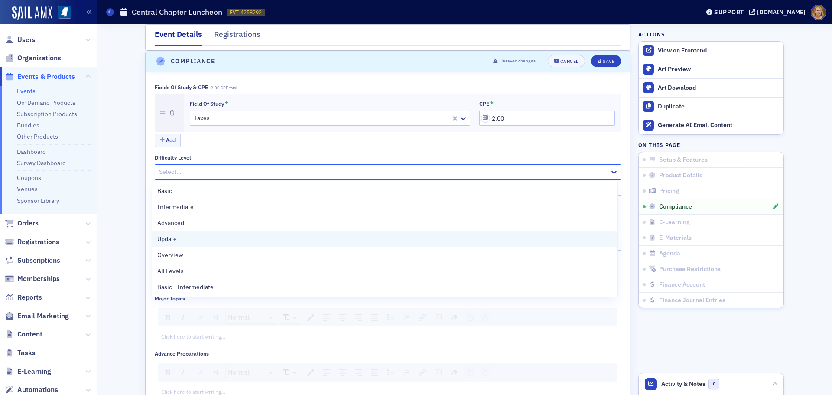
click at [186, 235] on div "Update" at bounding box center [384, 239] width 455 height 9
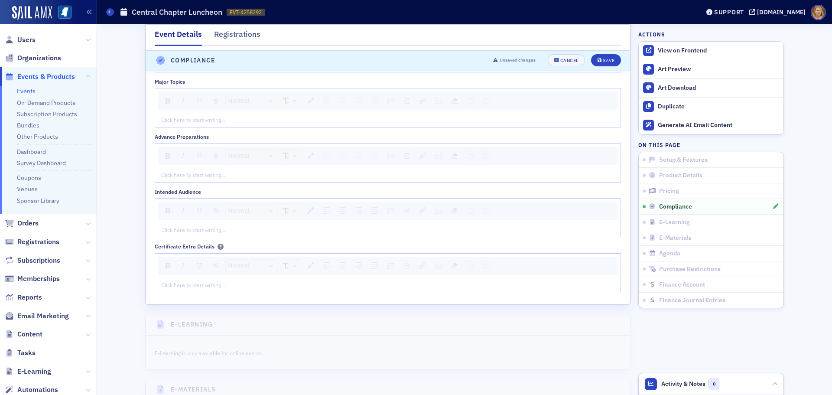
scroll to position [1281, 0]
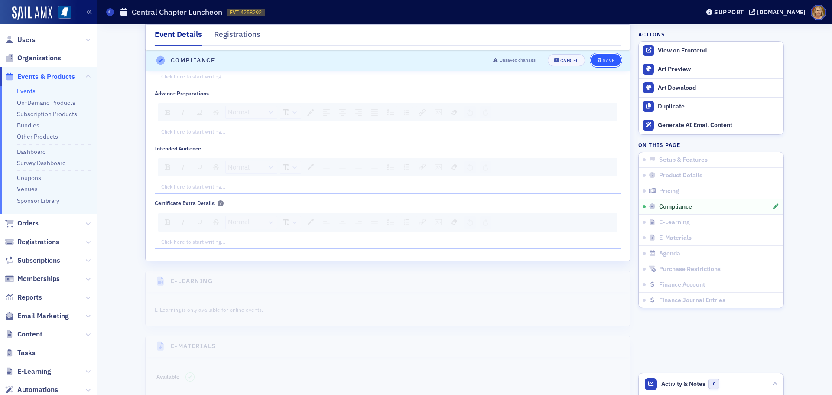
drag, startPoint x: 610, startPoint y: 59, endPoint x: 610, endPoint y: 64, distance: 5.3
click at [610, 59] on div "Save" at bounding box center [609, 61] width 12 height 5
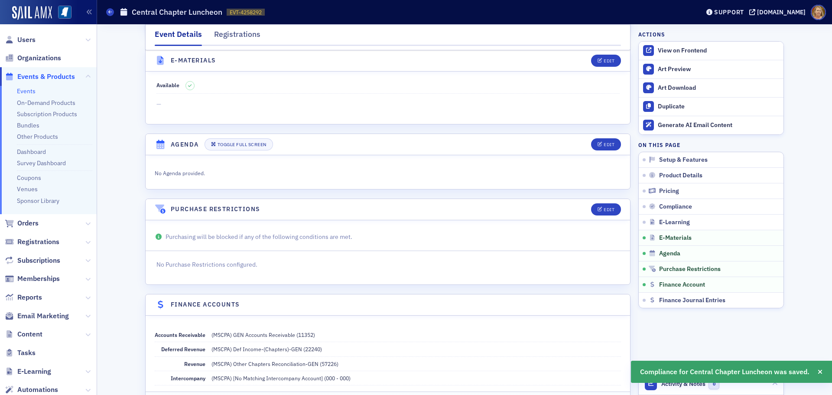
scroll to position [1248, 0]
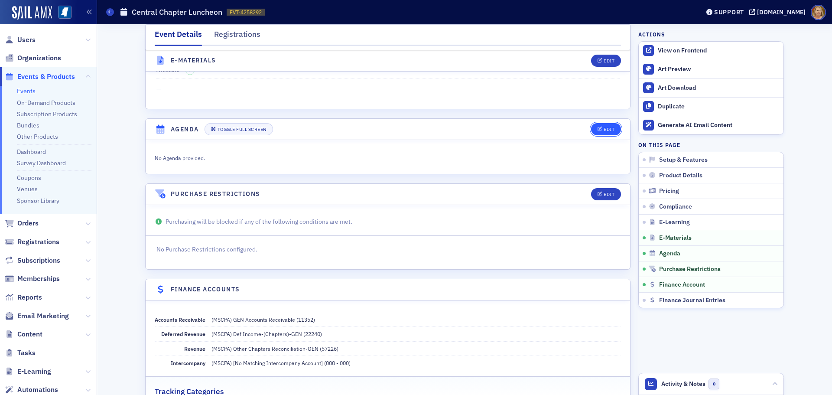
click at [604, 129] on div "Edit" at bounding box center [609, 129] width 11 height 5
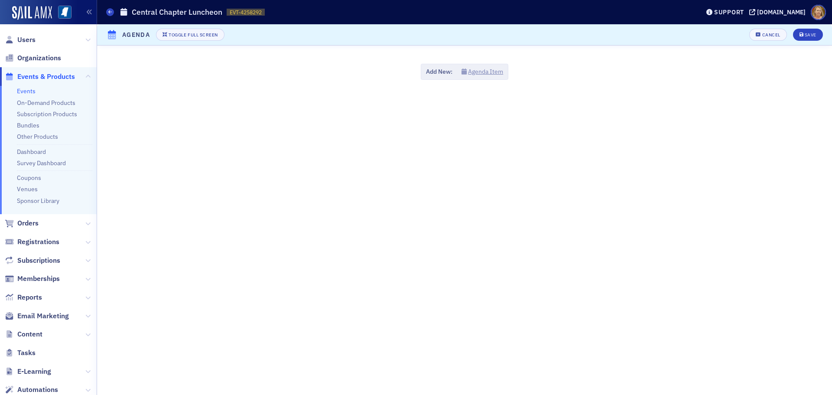
click at [483, 69] on button "Agenda Item" at bounding box center [483, 71] width 42 height 9
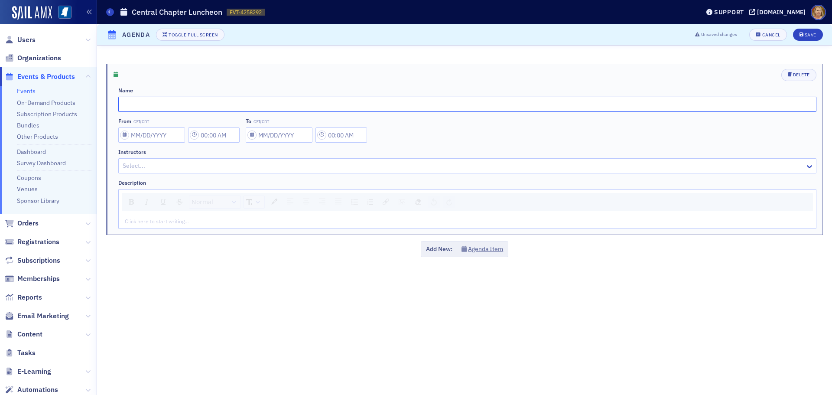
click at [223, 100] on input "text" at bounding box center [467, 104] width 698 height 15
type input "Tax Update on HB1"
click at [166, 136] on input "From CST/CDT" at bounding box center [151, 134] width 67 height 15
select select "8"
select select "2025"
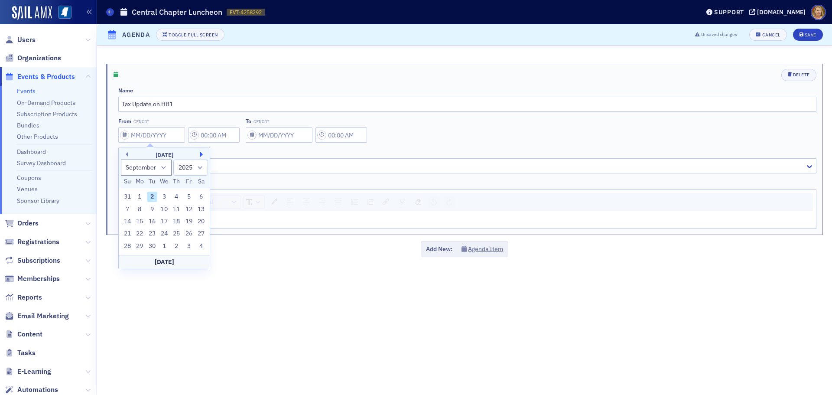
click at [203, 154] on button "Next Month" at bounding box center [202, 154] width 5 height 5
click at [204, 153] on button "Next Month" at bounding box center [202, 154] width 5 height 5
select select "10"
click at [166, 230] on div "19" at bounding box center [164, 233] width 10 height 10
type input "[DATE]"
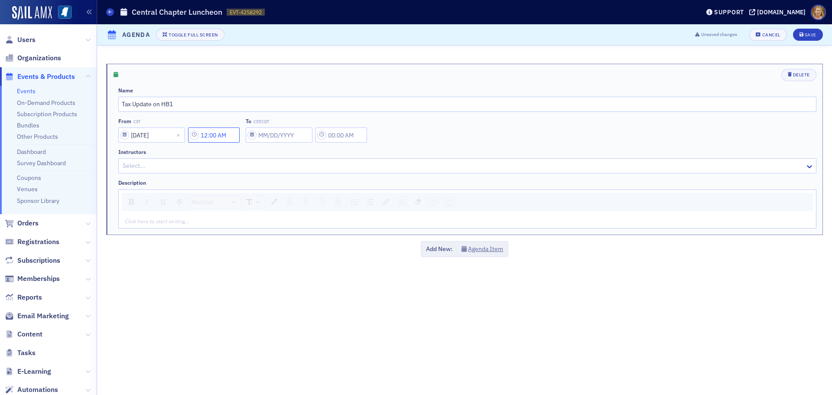
click at [230, 135] on input "12:00 AM" at bounding box center [214, 134] width 52 height 15
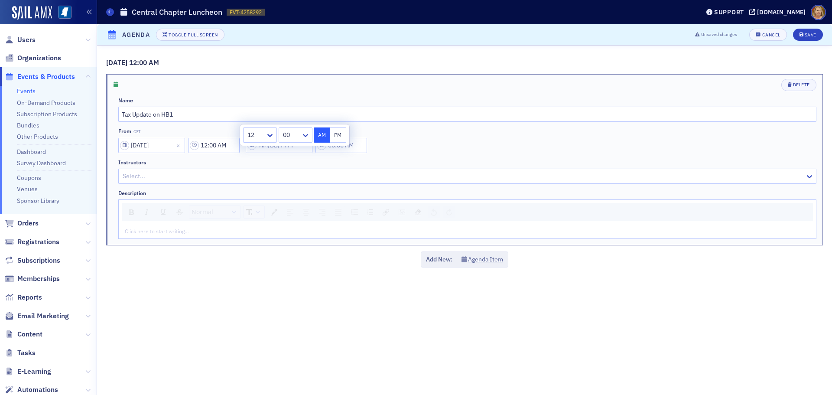
click at [339, 130] on button "PM" at bounding box center [338, 134] width 16 height 15
type input "12:00 PM"
click at [333, 154] on div "Name Tax Update on HB1 From CST [DATE] 12:00 PM To CST/CDT Instructors Select..…" at bounding box center [467, 168] width 698 height 142
click at [286, 148] on input "To CST/CDT" at bounding box center [279, 145] width 67 height 15
select select "8"
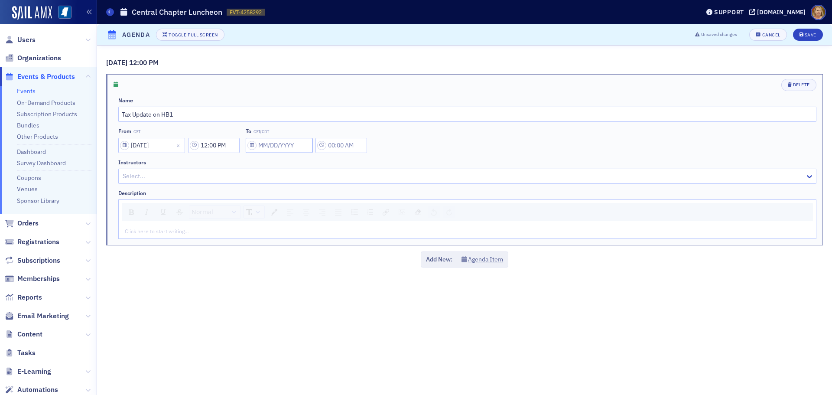
select select "2025"
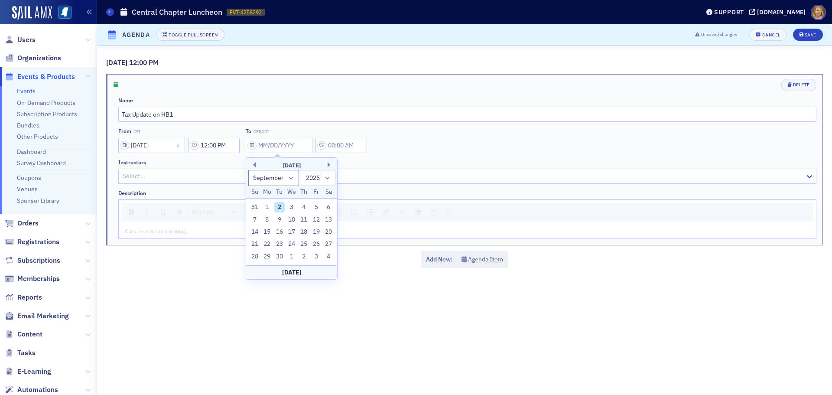
click at [327, 163] on div "[DATE]" at bounding box center [291, 165] width 91 height 9
click at [329, 163] on button "Next Month" at bounding box center [330, 164] width 5 height 5
select select "10"
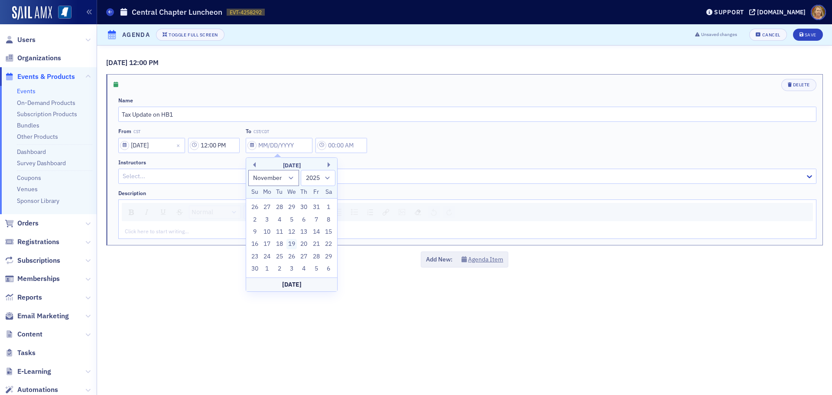
click at [293, 242] on div "19" at bounding box center [292, 244] width 10 height 10
type input "[DATE]"
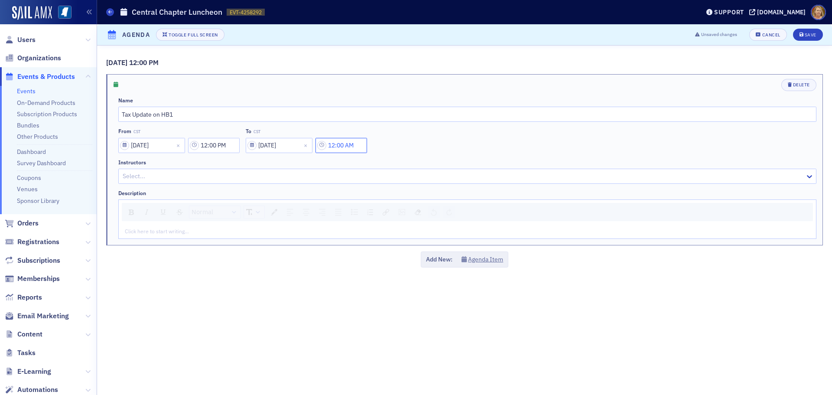
click at [335, 143] on input "12:00 AM" at bounding box center [342, 145] width 52 height 15
click at [382, 150] on div at bounding box center [383, 145] width 18 height 11
click at [381, 166] on div "1" at bounding box center [387, 164] width 23 height 9
click at [392, 146] on icon at bounding box center [395, 145] width 9 height 9
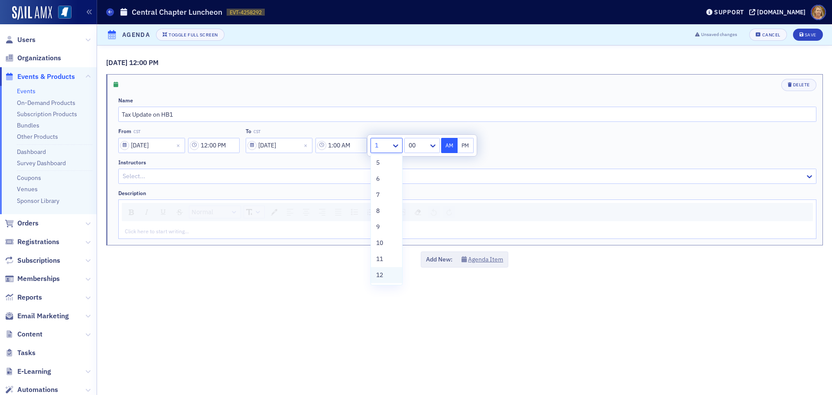
click at [385, 271] on div "12" at bounding box center [386, 275] width 21 height 9
click at [413, 143] on div at bounding box center [419, 145] width 18 height 11
click at [421, 168] on div "50" at bounding box center [423, 167] width 23 height 9
click at [463, 144] on button "PM" at bounding box center [466, 145] width 16 height 15
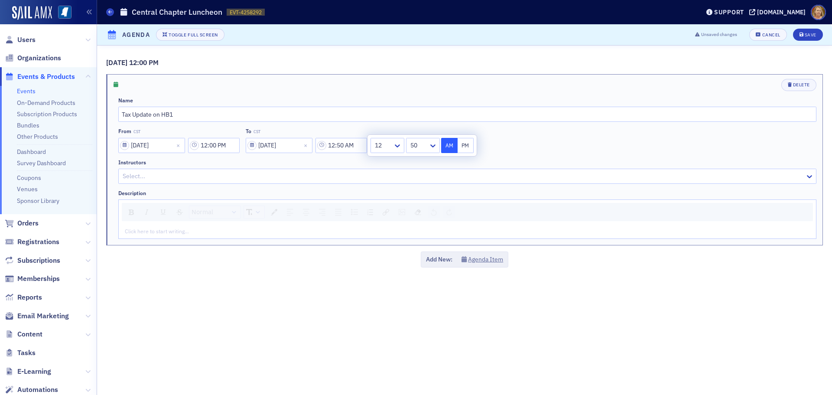
type input "12:50 PM"
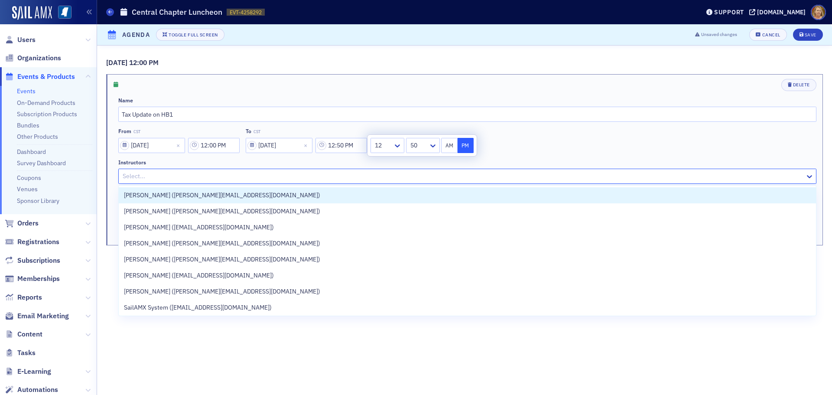
click at [380, 172] on div at bounding box center [463, 176] width 683 height 11
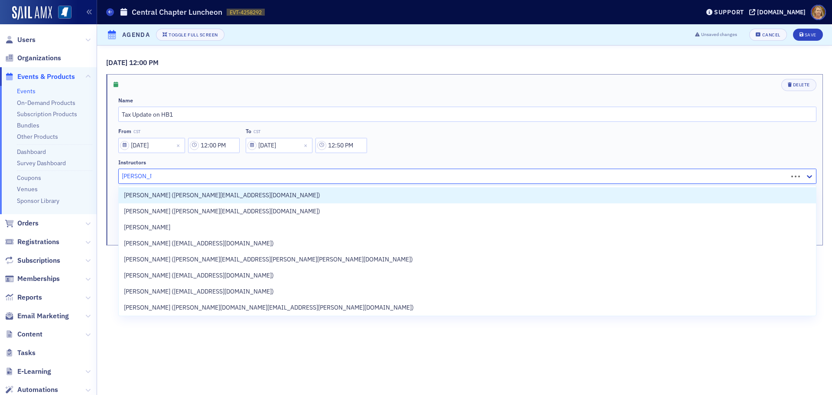
type input "[PERSON_NAME]"
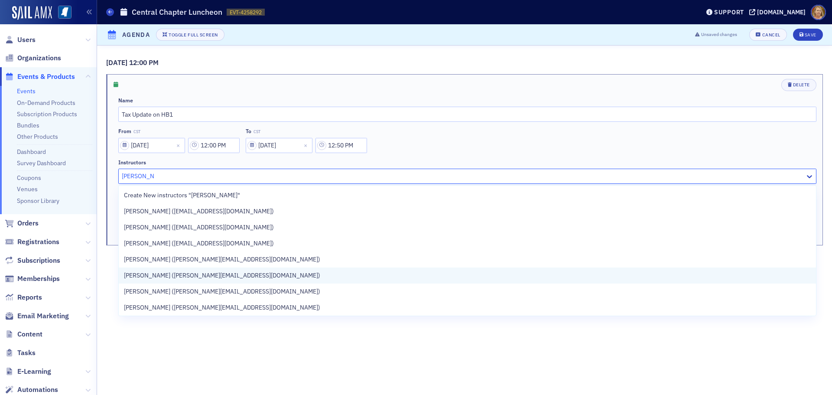
click at [200, 278] on span "[PERSON_NAME] ([PERSON_NAME][EMAIL_ADDRESS][DOMAIN_NAME])" at bounding box center [222, 275] width 196 height 9
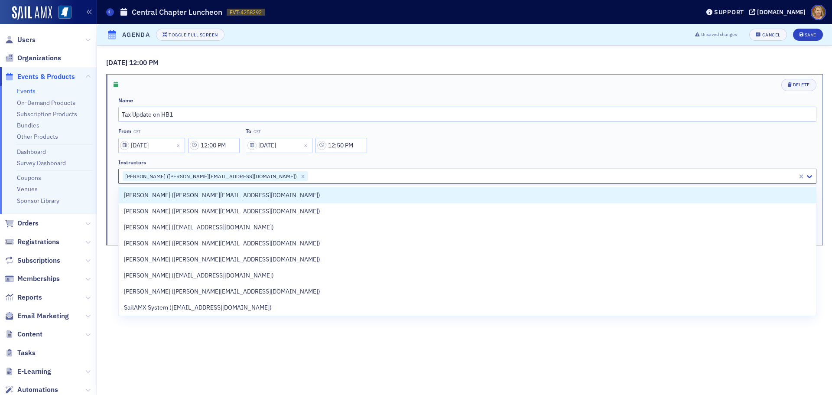
click at [309, 179] on div at bounding box center [553, 176] width 488 height 11
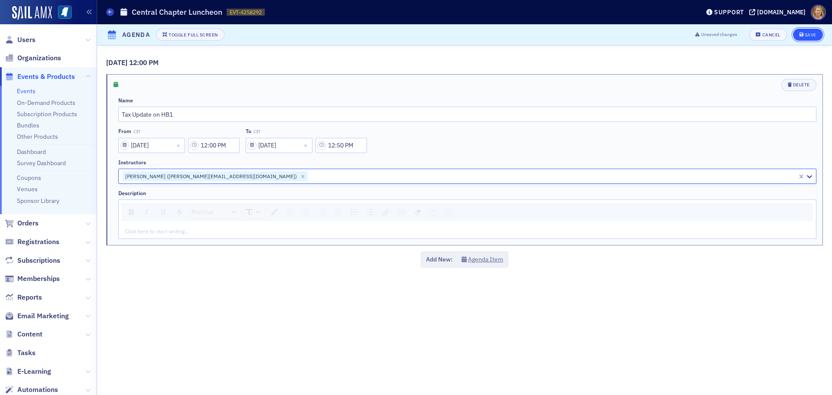
click at [807, 33] on div "Save" at bounding box center [811, 35] width 12 height 5
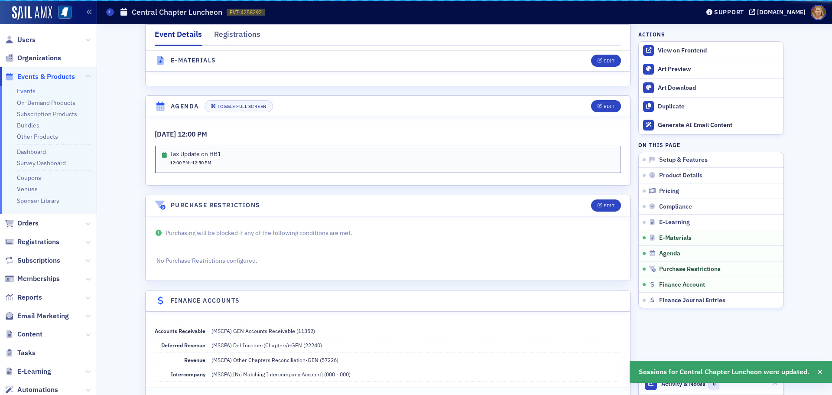
scroll to position [1316, 0]
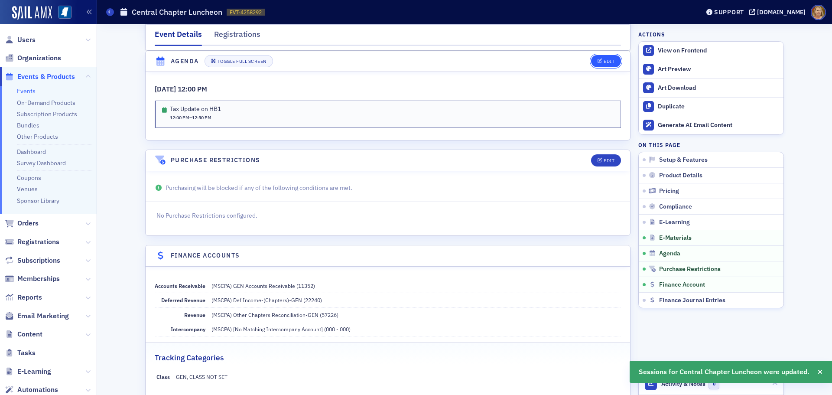
click at [607, 61] on div "Edit" at bounding box center [609, 61] width 11 height 5
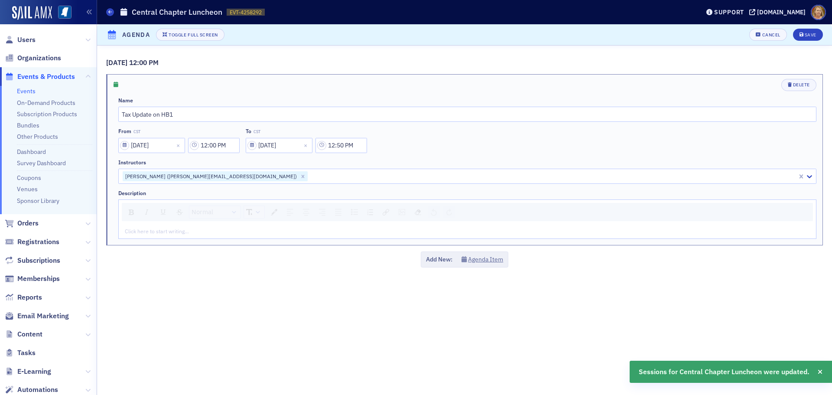
scroll to position [1271, 0]
click at [498, 259] on button "Agenda Item" at bounding box center [483, 259] width 42 height 9
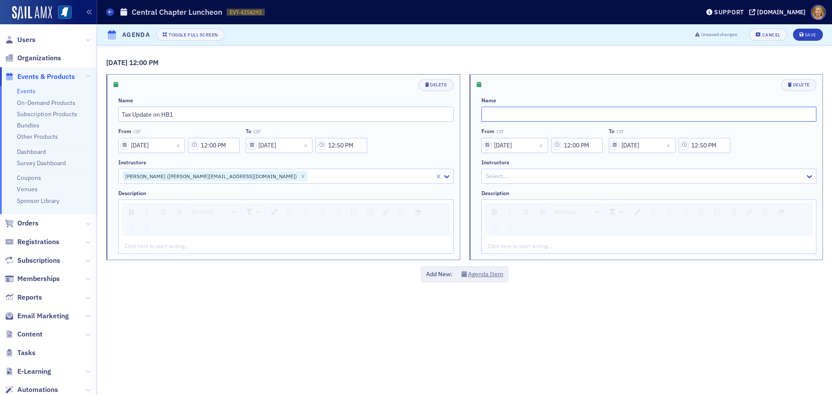
click at [492, 116] on input "text" at bounding box center [650, 114] width 336 height 15
type input "Investment Market Update"
click at [581, 141] on input "12:00 PM" at bounding box center [577, 145] width 52 height 15
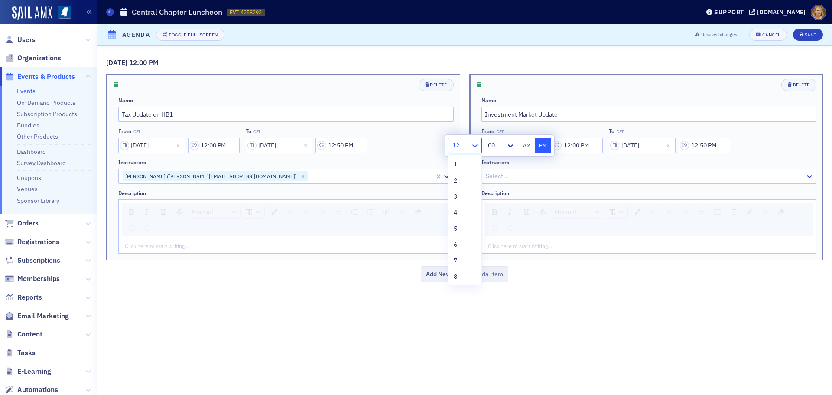
click at [472, 144] on icon at bounding box center [475, 145] width 9 height 9
click at [465, 165] on div "1" at bounding box center [465, 164] width 23 height 9
type input "1:00 PM"
click at [696, 143] on input "12:50 PM" at bounding box center [705, 145] width 52 height 15
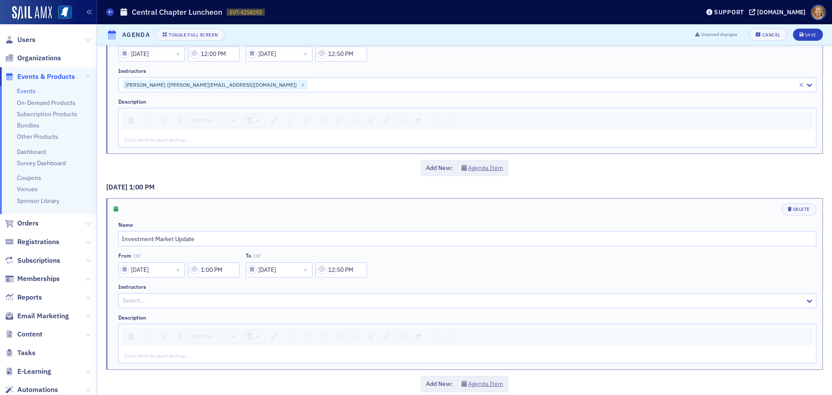
scroll to position [101, 0]
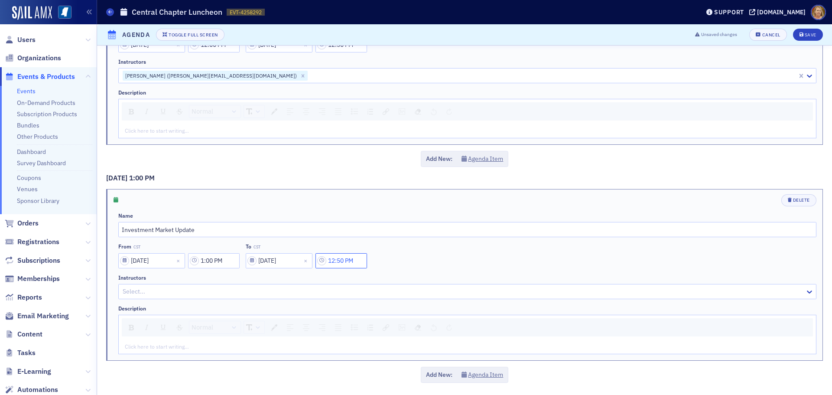
click at [348, 259] on input "12:50 PM" at bounding box center [342, 260] width 52 height 15
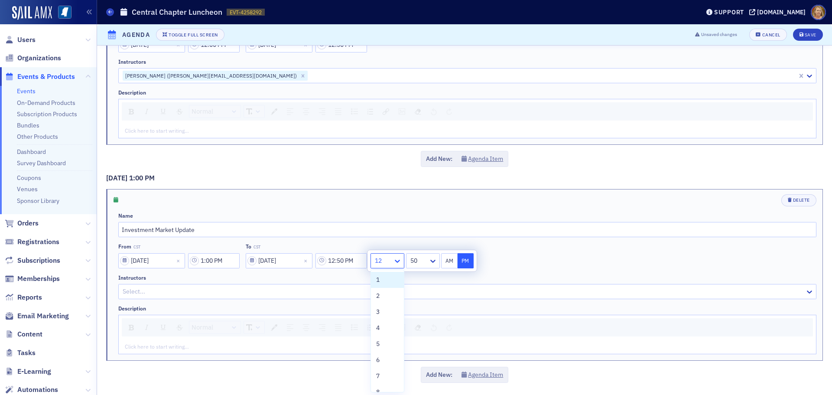
click at [396, 262] on icon at bounding box center [397, 261] width 9 height 9
click at [386, 282] on div "1" at bounding box center [387, 279] width 23 height 9
type input "1:50 PM"
click at [450, 276] on div "Instructors" at bounding box center [467, 277] width 698 height 7
click at [175, 291] on div at bounding box center [463, 291] width 683 height 11
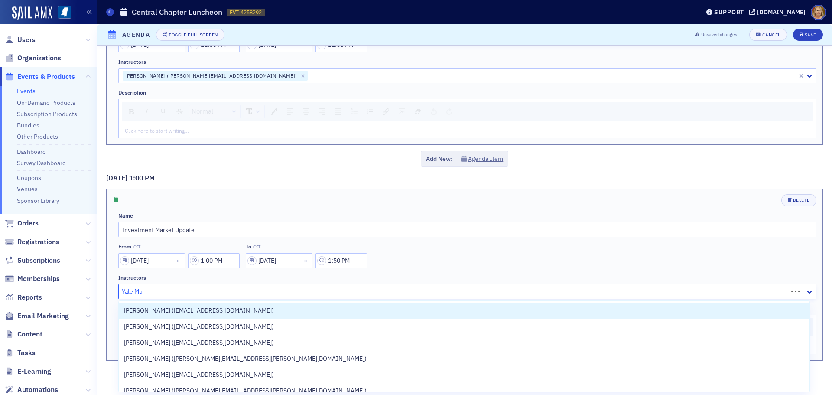
type input "Yale Mur"
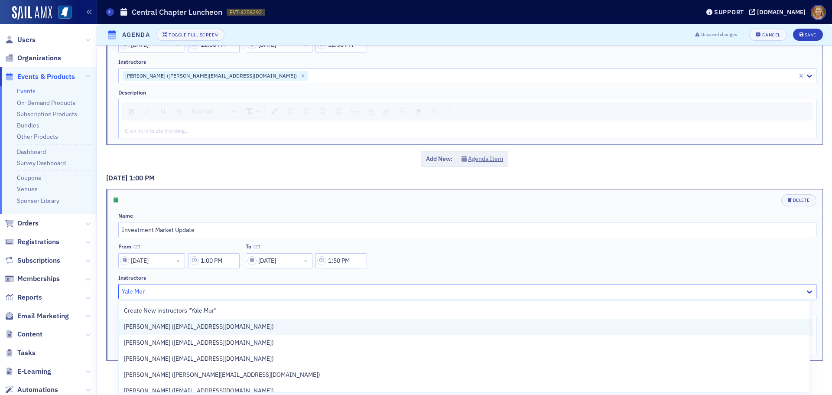
click at [185, 327] on span "[PERSON_NAME] ([EMAIL_ADDRESS][DOMAIN_NAME])" at bounding box center [199, 326] width 150 height 9
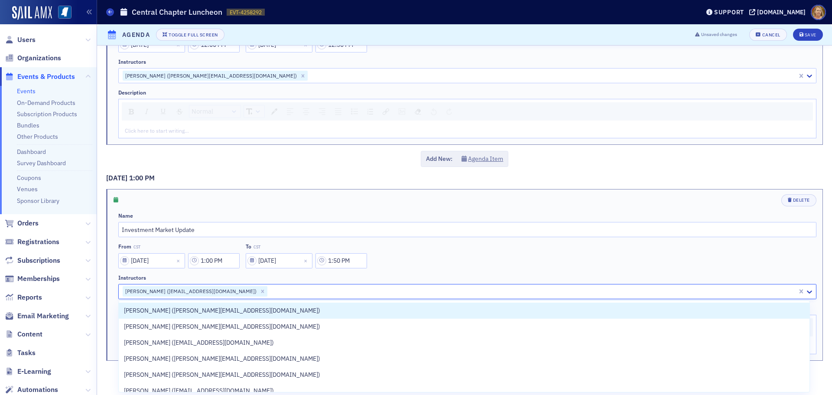
click at [268, 291] on div at bounding box center [532, 291] width 529 height 11
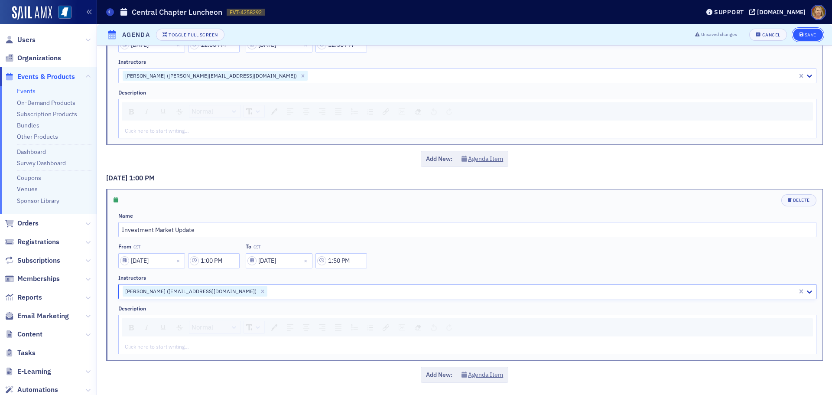
click at [807, 34] on div "Save" at bounding box center [811, 35] width 12 height 5
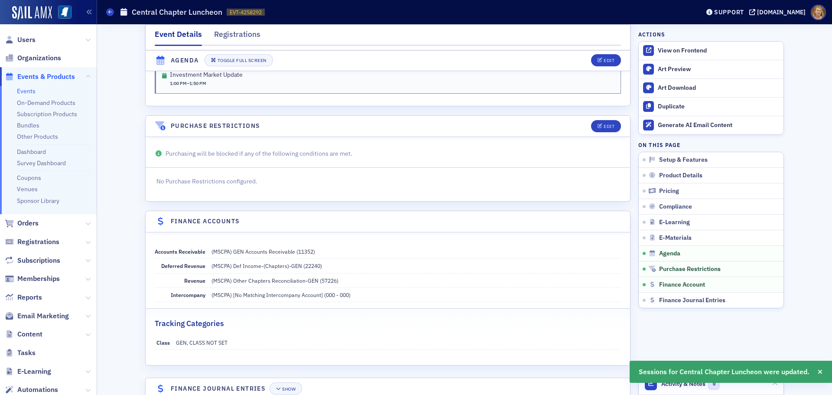
scroll to position [1426, 0]
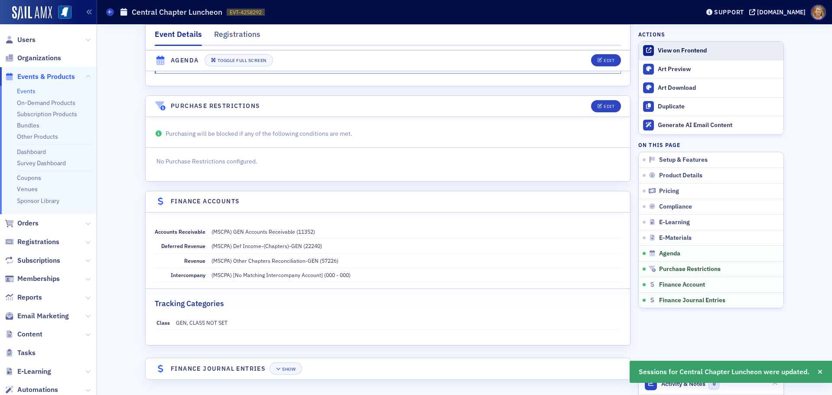
click at [658, 51] on div "View on Frontend" at bounding box center [718, 51] width 121 height 8
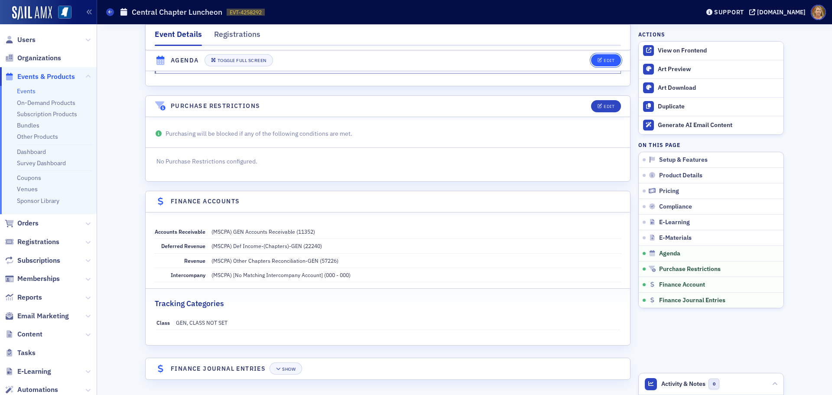
click at [598, 61] on icon "button" at bounding box center [600, 61] width 5 height 5
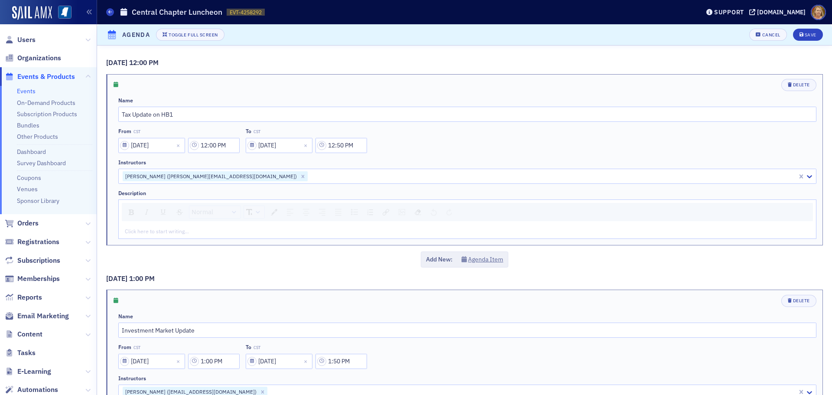
scroll to position [1271, 0]
click at [490, 258] on button "Agenda Item" at bounding box center [483, 259] width 42 height 9
click at [502, 332] on input "text" at bounding box center [650, 330] width 336 height 15
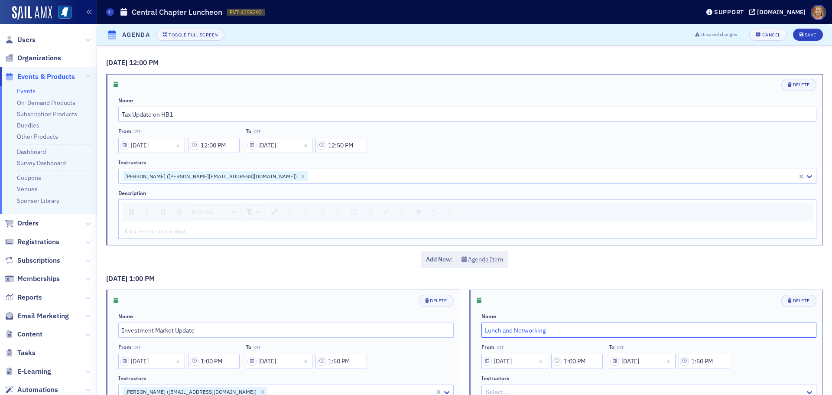
type input "Lunch and Networking"
click at [580, 361] on input "1:00 PM" at bounding box center [577, 361] width 52 height 15
click at [469, 365] on icon at bounding box center [470, 361] width 9 height 9
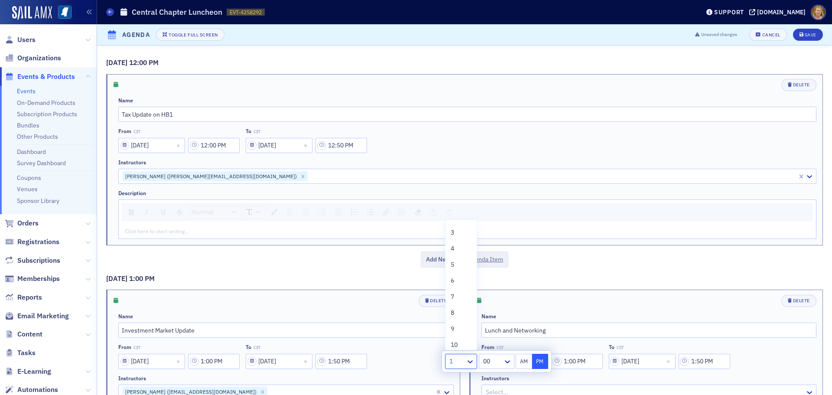
scroll to position [66, 0]
click at [461, 323] on div "11" at bounding box center [461, 324] width 21 height 9
type input "11:00 PM"
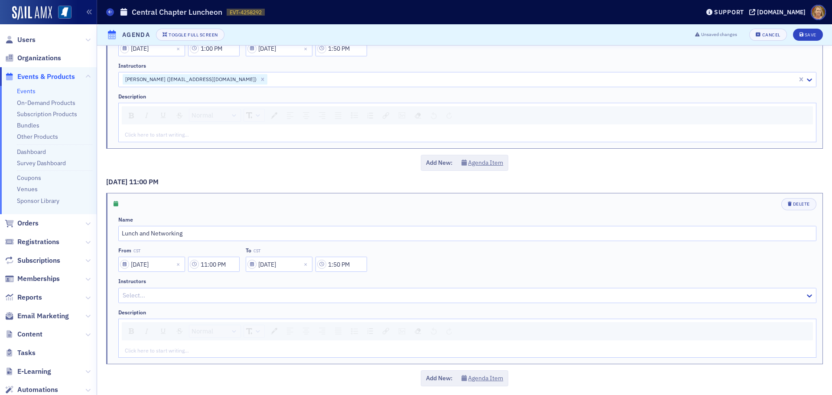
scroll to position [316, 0]
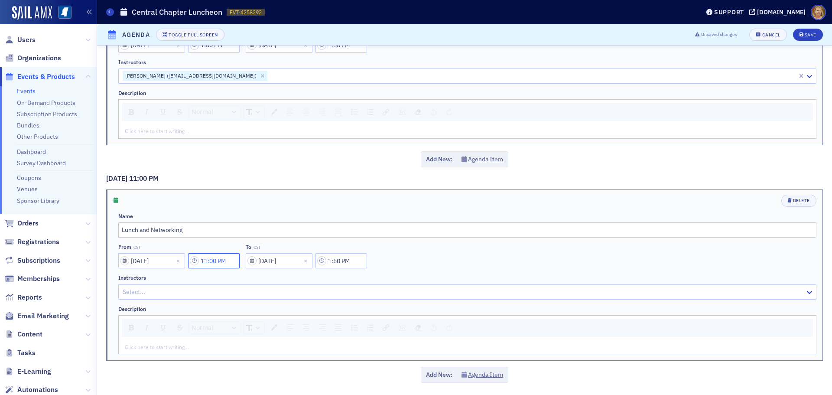
click at [219, 260] on input "11:00 PM" at bounding box center [214, 260] width 52 height 15
click at [302, 261] on icon at bounding box center [305, 261] width 9 height 9
click at [292, 329] on div "30" at bounding box center [295, 327] width 23 height 9
click at [319, 259] on button "AM" at bounding box center [322, 260] width 16 height 15
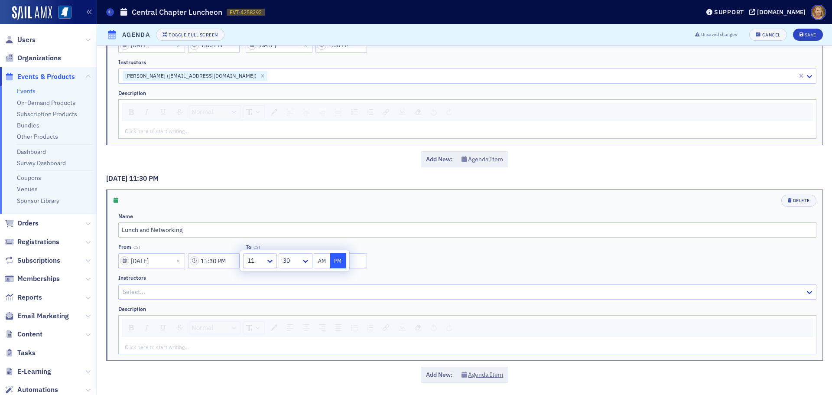
type input "11:30 AM"
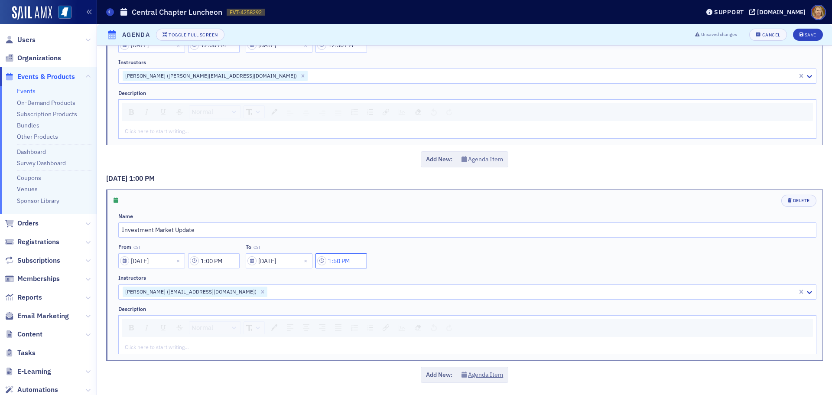
click at [336, 260] on input "1:50 PM" at bounding box center [342, 260] width 52 height 15
click at [270, 277] on div "Instructors" at bounding box center [467, 277] width 698 height 7
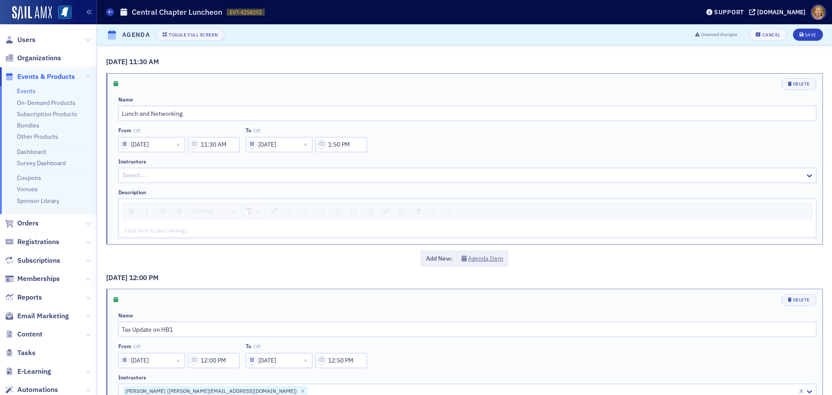
scroll to position [0, 0]
click at [338, 145] on input "1:50 PM" at bounding box center [342, 145] width 52 height 15
click at [386, 144] on div at bounding box center [382, 145] width 16 height 11
click at [384, 259] on div "11" at bounding box center [386, 262] width 21 height 9
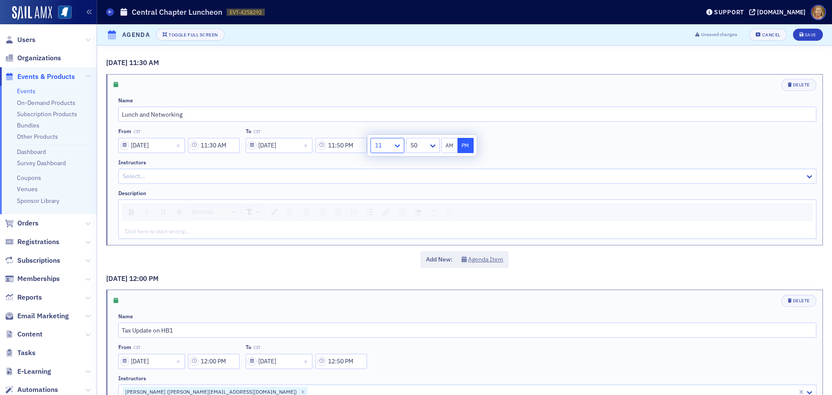
click at [401, 149] on icon at bounding box center [397, 145] width 9 height 9
click at [383, 279] on span "12" at bounding box center [379, 282] width 7 height 9
click at [418, 150] on div at bounding box center [419, 145] width 18 height 11
click at [418, 160] on span "00" at bounding box center [415, 164] width 7 height 9
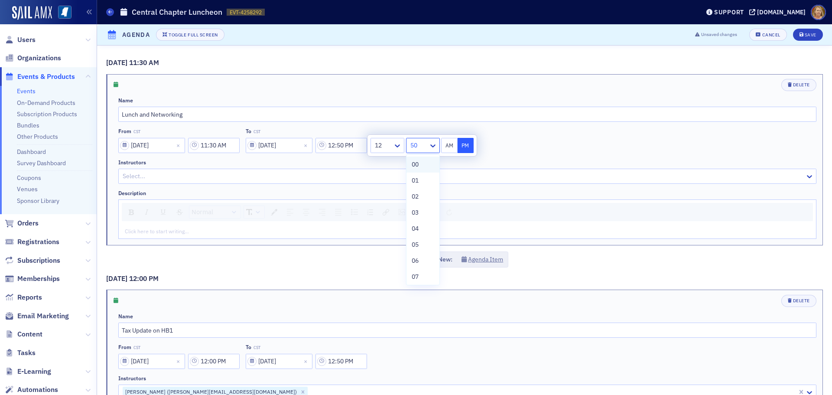
type input "12:00 PM"
click at [463, 147] on button "PM" at bounding box center [466, 145] width 16 height 15
click at [459, 161] on div "Instructors" at bounding box center [467, 162] width 698 height 7
click at [805, 34] on div "Save" at bounding box center [811, 35] width 12 height 5
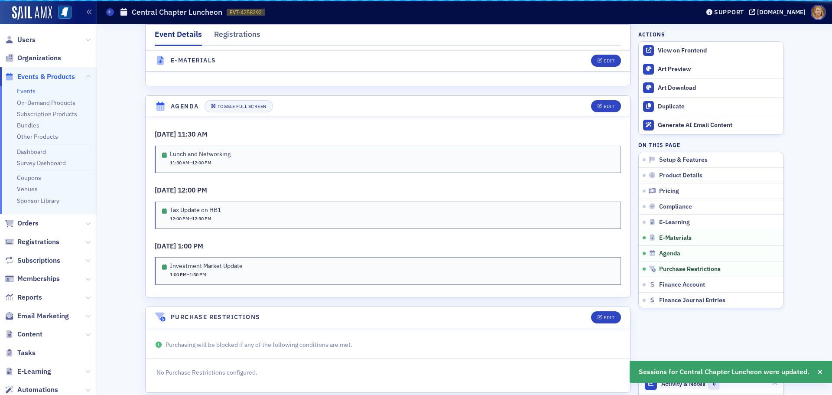
scroll to position [1316, 0]
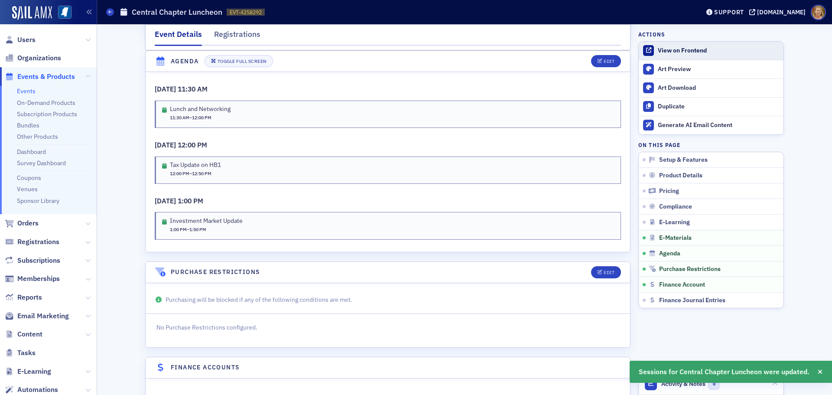
click at [700, 48] on div "View on Frontend" at bounding box center [718, 51] width 121 height 8
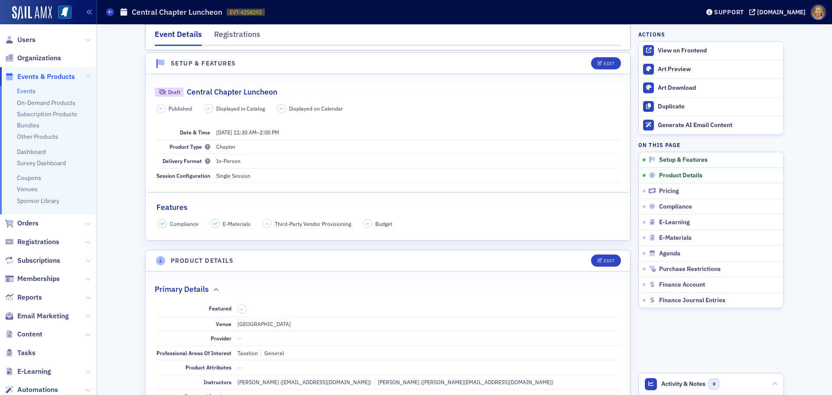
scroll to position [0, 0]
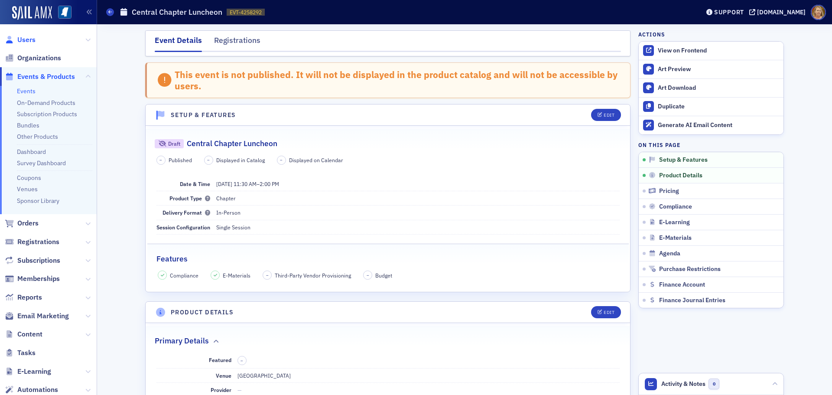
click at [29, 42] on span "Users" at bounding box center [26, 40] width 18 height 10
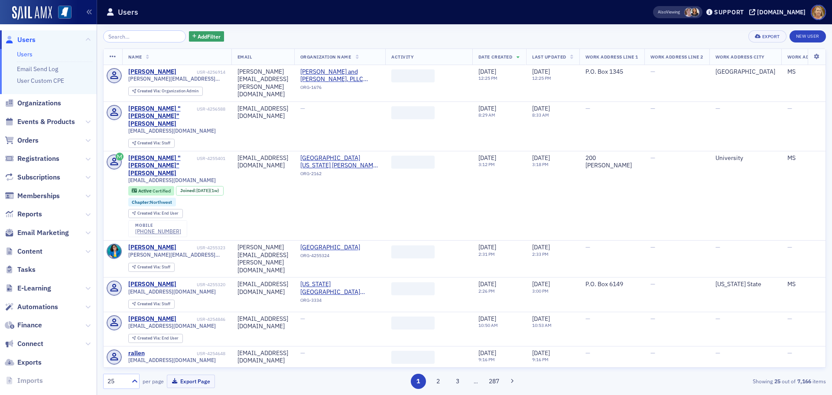
click at [113, 36] on input "search" at bounding box center [144, 36] width 83 height 12
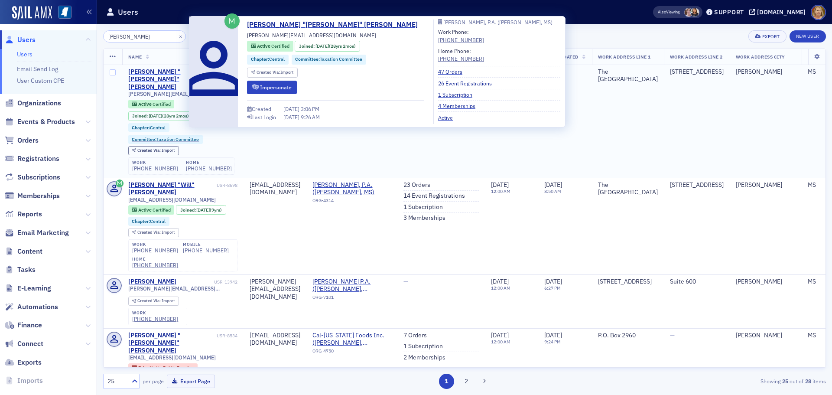
type input "[PERSON_NAME]"
click at [135, 72] on div "[PERSON_NAME] "[PERSON_NAME]" [PERSON_NAME]" at bounding box center [170, 79] width 84 height 23
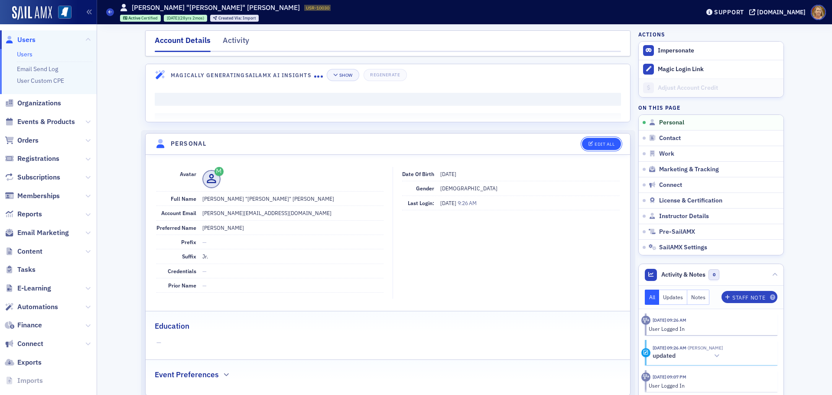
click at [600, 145] on div "Edit All" at bounding box center [605, 144] width 20 height 5
select select "US"
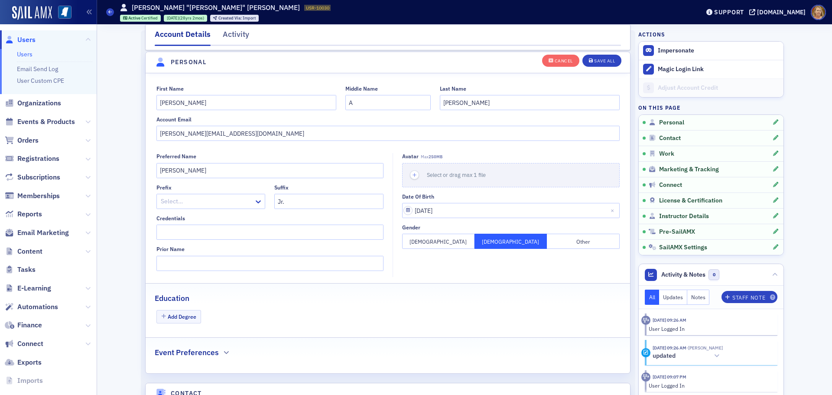
scroll to position [101, 0]
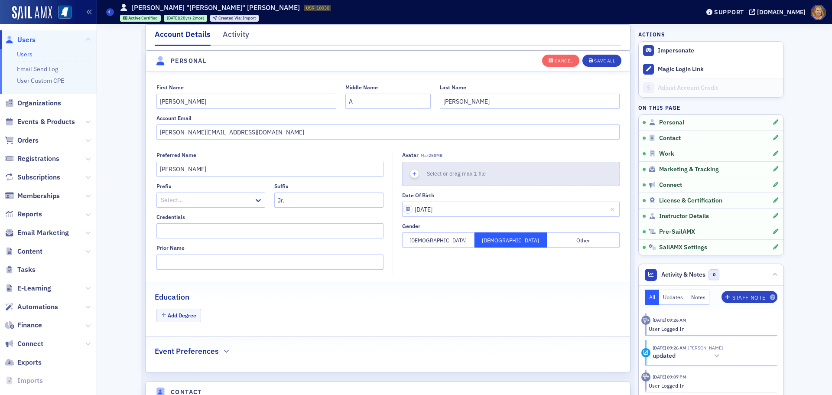
click at [411, 172] on icon "button" at bounding box center [415, 174] width 8 height 8
click at [411, 174] on icon "button" at bounding box center [415, 174] width 8 height 8
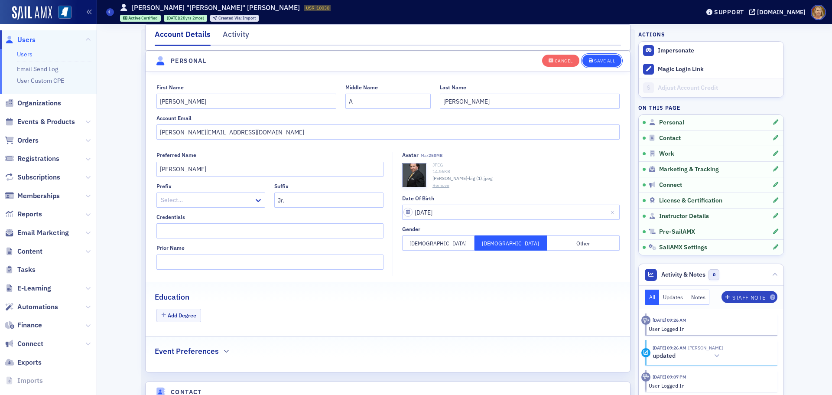
click at [597, 62] on div "Save All" at bounding box center [604, 61] width 21 height 5
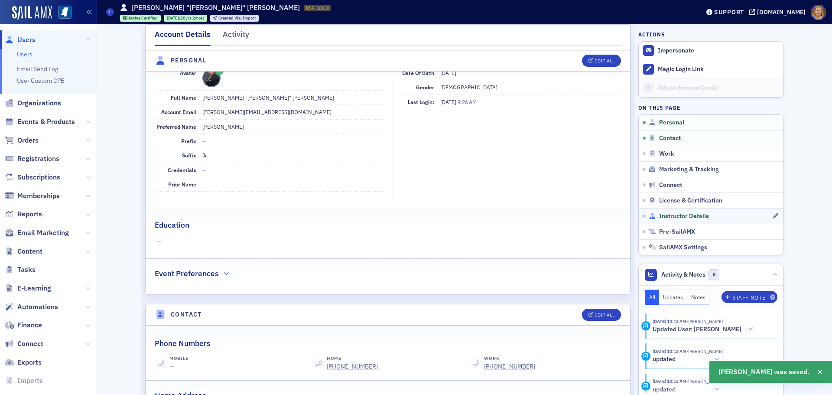
click at [669, 219] on span "Instructor Details" at bounding box center [684, 216] width 50 height 8
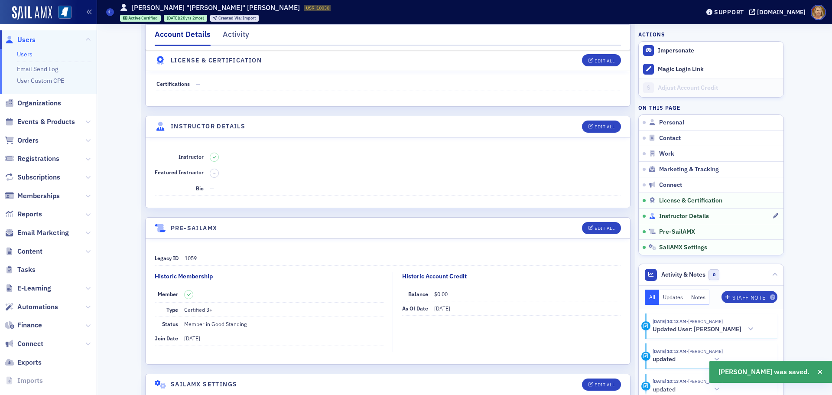
scroll to position [1548, 0]
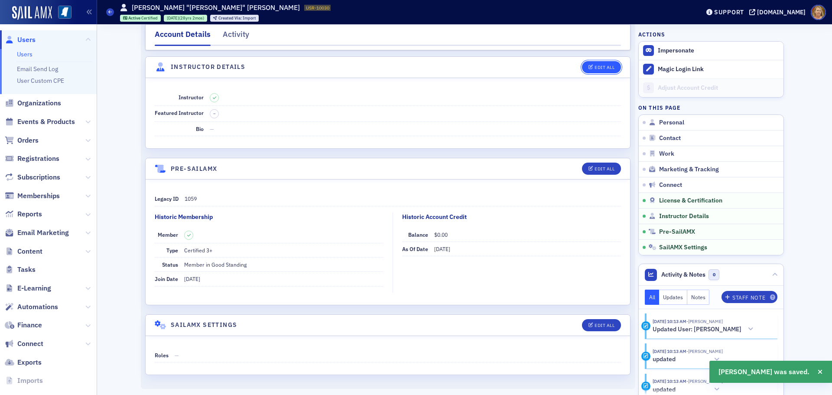
click at [590, 64] on button "Edit All" at bounding box center [601, 67] width 39 height 12
select select "US"
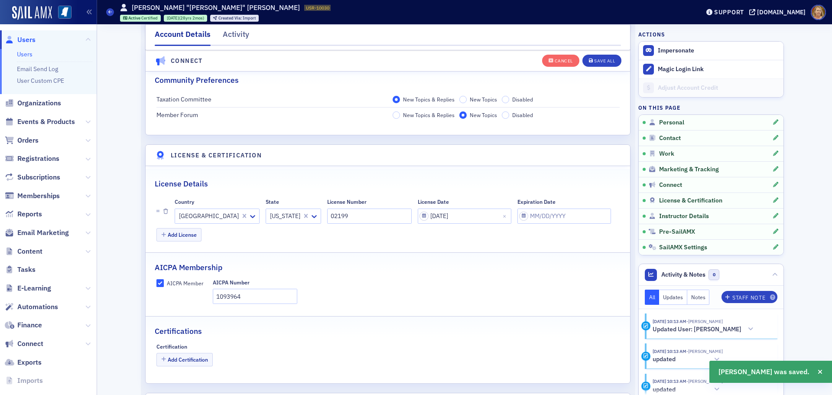
scroll to position [1890, 0]
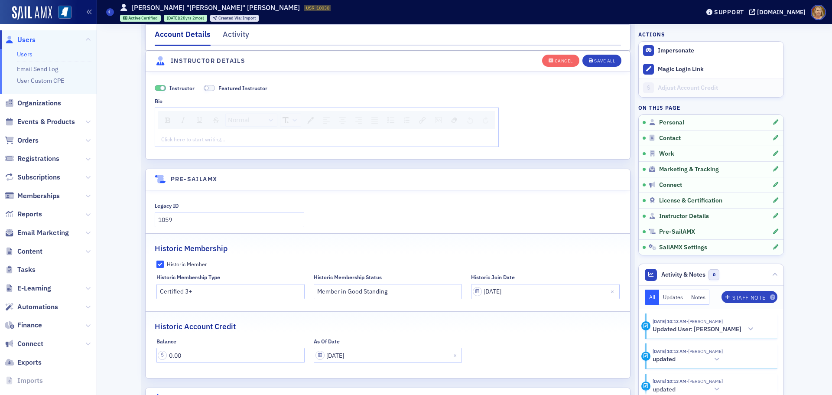
click at [162, 136] on div "rdw-editor" at bounding box center [327, 139] width 331 height 8
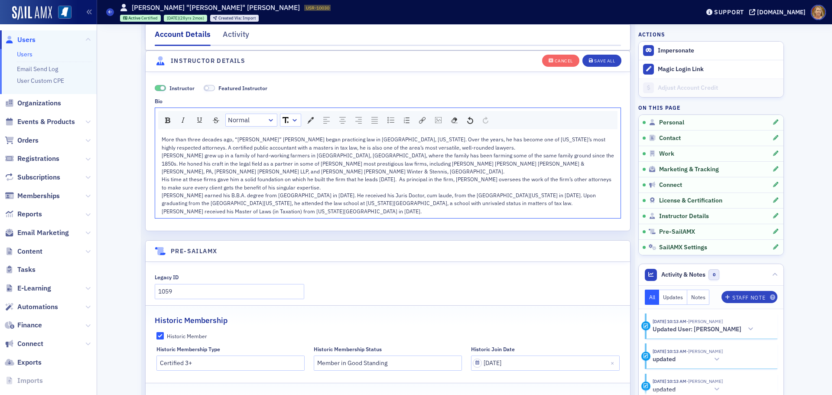
click at [422, 147] on div "More than three decades ago, “[PERSON_NAME]” [PERSON_NAME] began practicing law…" at bounding box center [388, 143] width 453 height 16
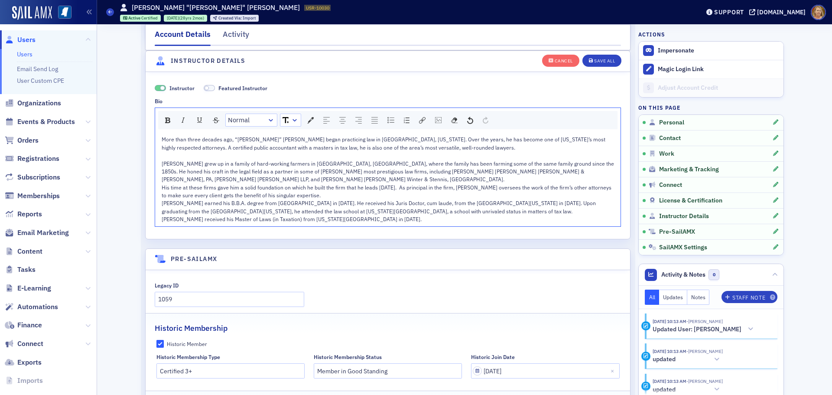
click at [291, 189] on div "His time at these firms gave him a solid foundation on which he built the firm …" at bounding box center [388, 191] width 453 height 16
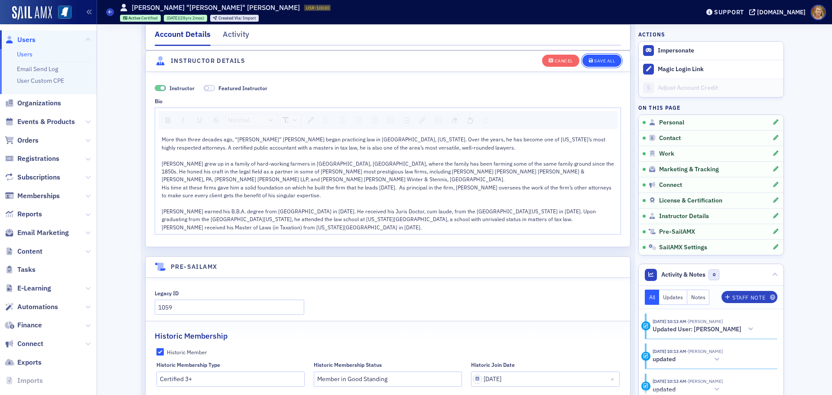
click at [596, 61] on div "Save All" at bounding box center [604, 61] width 21 height 5
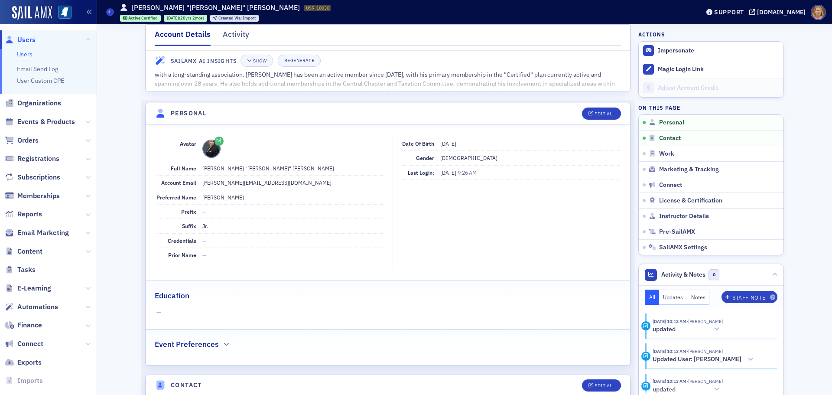
scroll to position [0, 0]
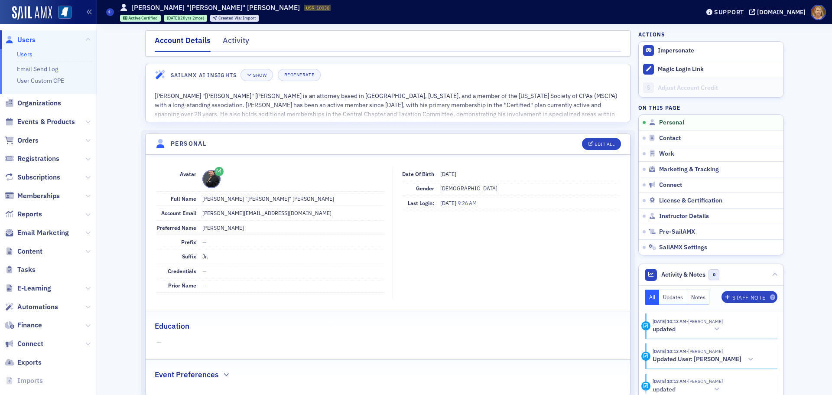
click at [29, 39] on span "Users" at bounding box center [26, 40] width 18 height 10
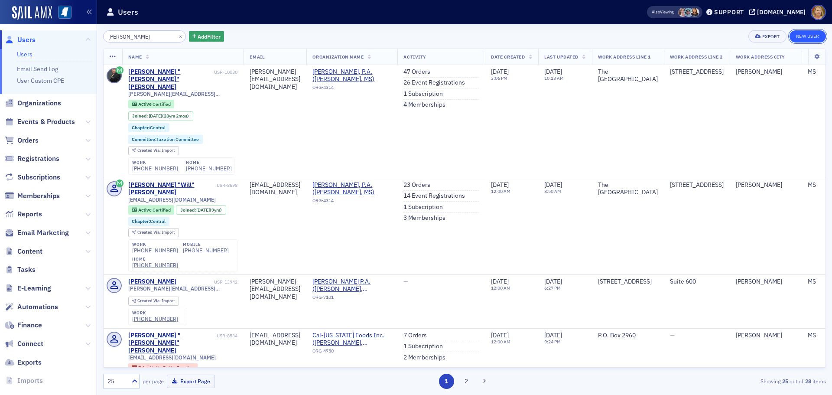
click at [798, 36] on link "New User" at bounding box center [808, 36] width 36 height 12
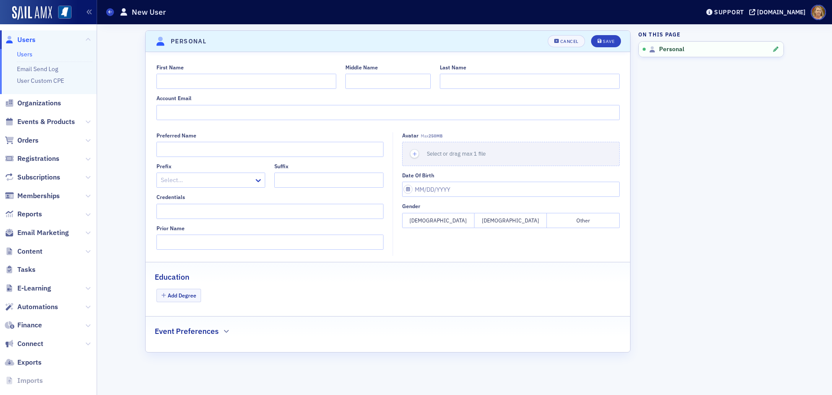
click at [29, 40] on span "Users" at bounding box center [26, 40] width 18 height 10
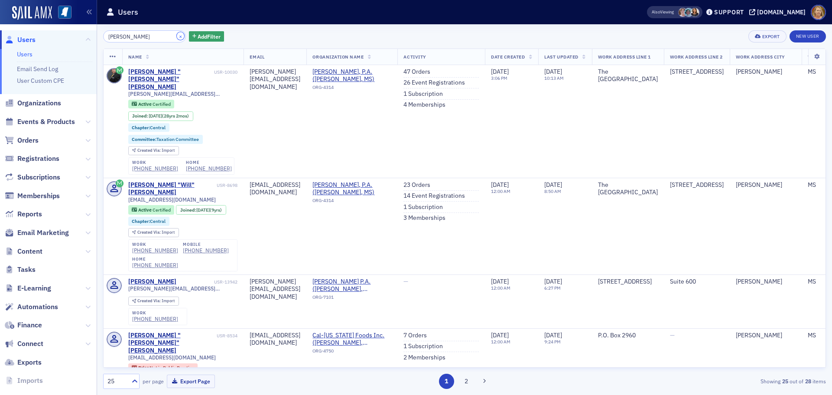
click at [177, 36] on button "×" at bounding box center [181, 36] width 8 height 8
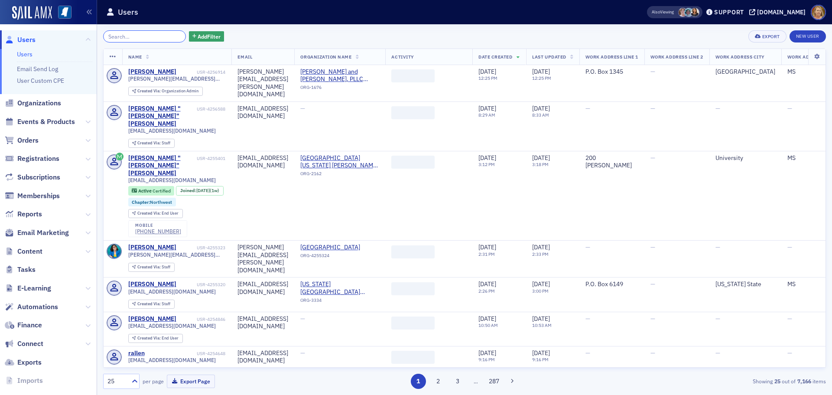
click at [161, 37] on input "search" at bounding box center [144, 36] width 83 height 12
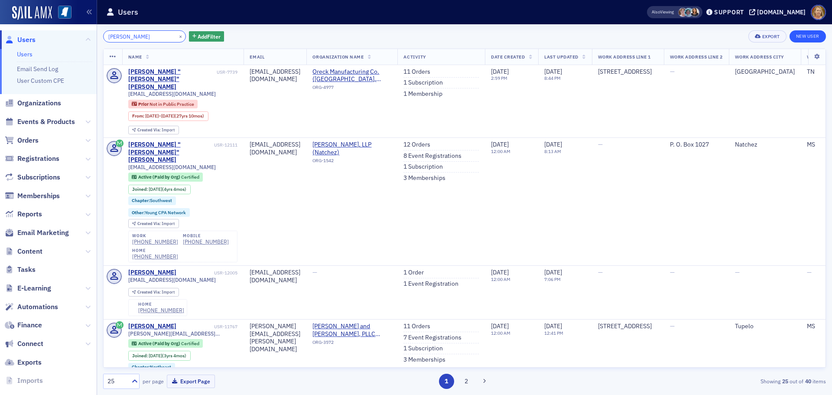
type input "[PERSON_NAME]"
click at [806, 35] on link "New User" at bounding box center [808, 36] width 36 height 12
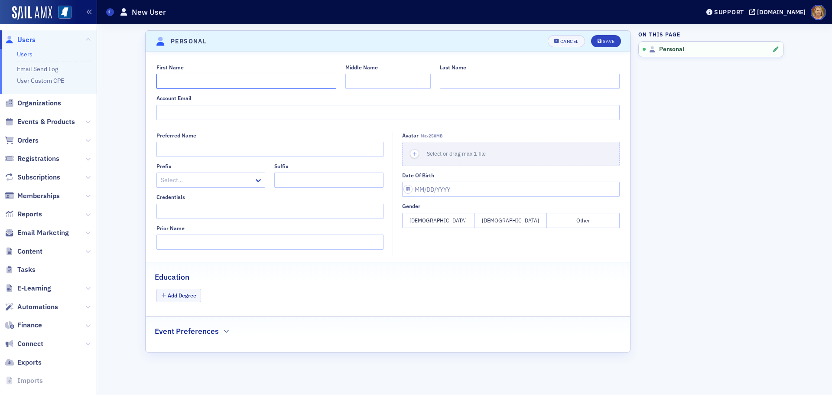
click at [185, 75] on input "First Name" at bounding box center [247, 81] width 180 height 15
type input "[PERSON_NAME]"
click at [414, 155] on icon "button" at bounding box center [415, 154] width 8 height 8
click at [413, 155] on icon "button" at bounding box center [415, 154] width 8 height 8
